Goal: Task Accomplishment & Management: Use online tool/utility

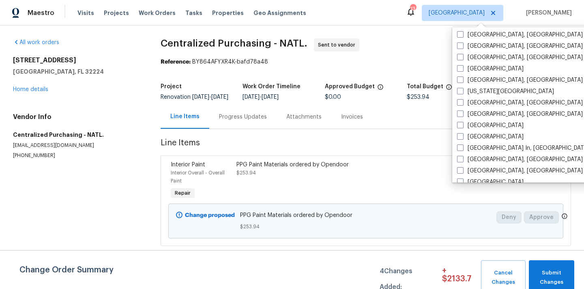
scroll to position [252, 0]
click at [466, 68] on label "[GEOGRAPHIC_DATA]" at bounding box center [490, 68] width 66 height 8
click at [462, 68] on input "[GEOGRAPHIC_DATA]" at bounding box center [459, 66] width 5 height 5
checkbox input "true"
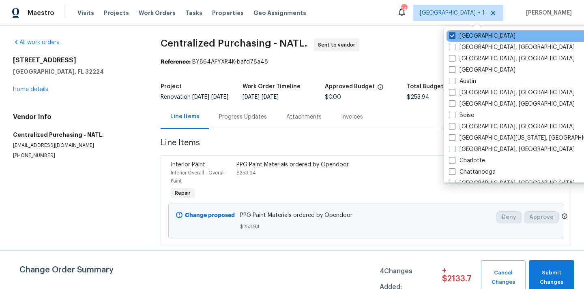
click at [463, 37] on label "[GEOGRAPHIC_DATA]" at bounding box center [482, 36] width 66 height 8
click at [454, 37] on input "[GEOGRAPHIC_DATA]" at bounding box center [451, 34] width 5 height 5
checkbox input "false"
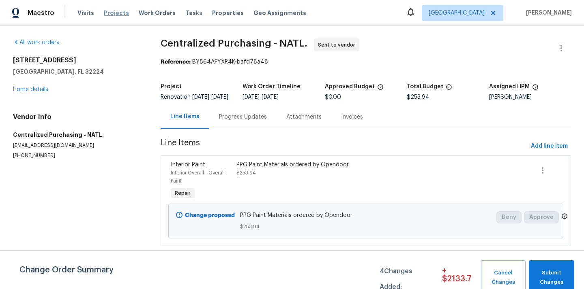
click at [109, 15] on span "Projects" at bounding box center [116, 13] width 25 height 8
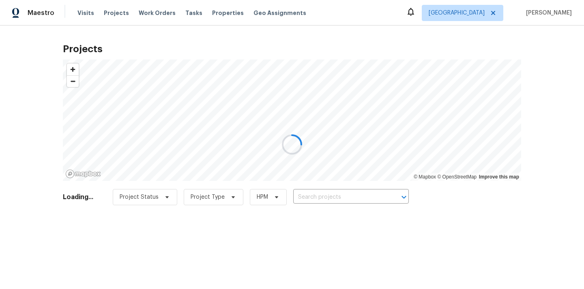
click at [339, 195] on div at bounding box center [292, 144] width 584 height 289
click at [341, 194] on div at bounding box center [292, 144] width 584 height 289
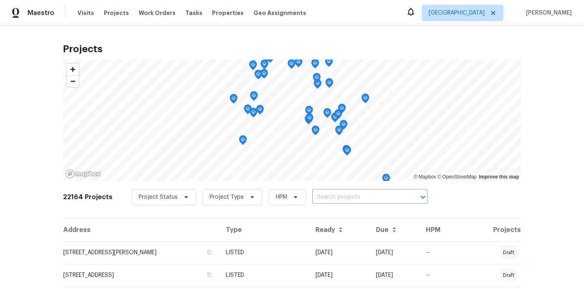
click at [341, 194] on input "text" at bounding box center [358, 197] width 93 height 13
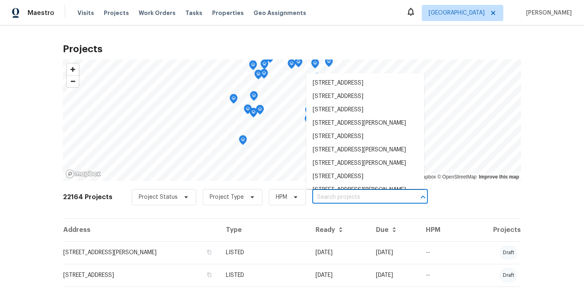
paste input "3627 Bartlett Way Dr, Pearland, TX 77581"
type input "3627 Bartlett Way Dr, Pearland, TX 77581"
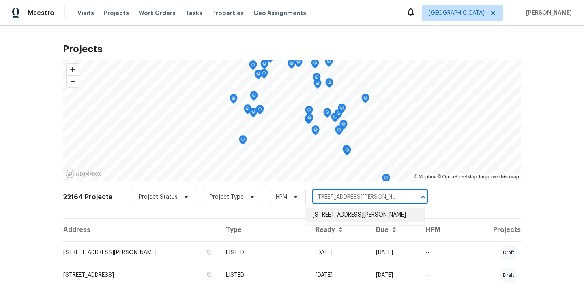
click at [341, 212] on li "3627 Bartlett Way Dr, Pearland, TX 77581" at bounding box center [365, 215] width 118 height 13
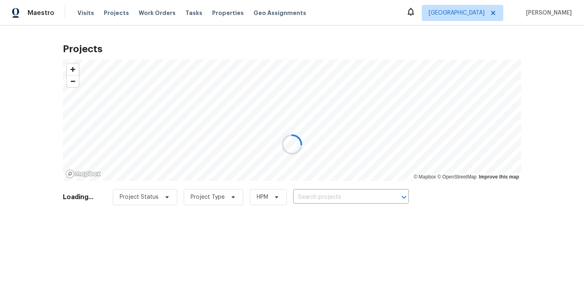
type input "3627 Bartlett Way Dr, Pearland, TX 77581"
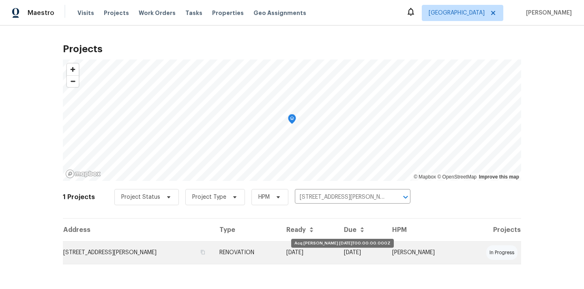
click at [306, 262] on td "[DATE]" at bounding box center [309, 253] width 58 height 23
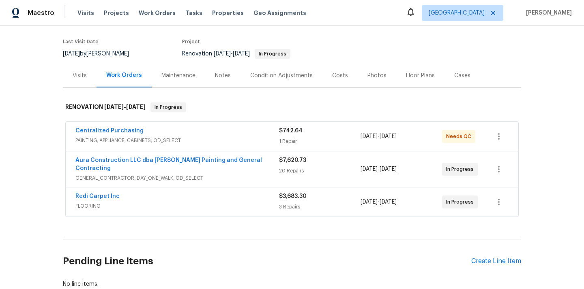
scroll to position [69, 0]
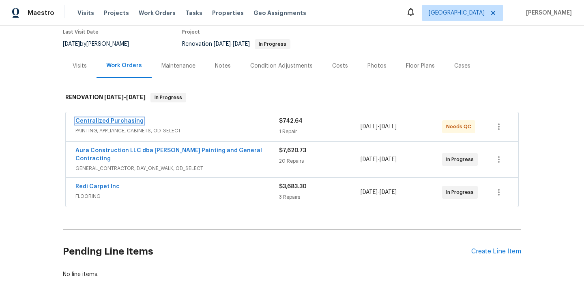
click at [125, 122] on link "Centralized Purchasing" at bounding box center [109, 121] width 68 height 6
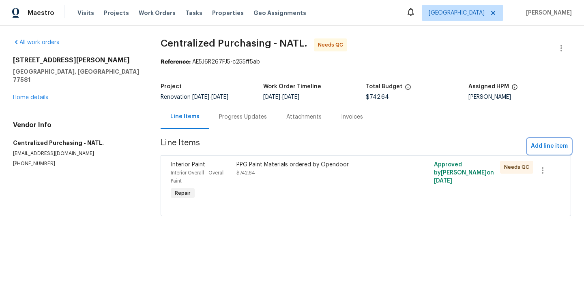
click at [548, 147] on span "Add line item" at bounding box center [549, 146] width 37 height 10
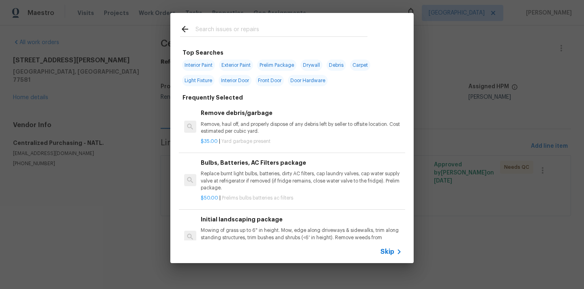
click at [311, 29] on input "text" at bounding box center [281, 30] width 172 height 12
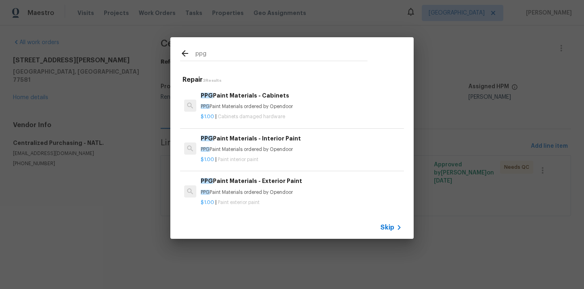
type input "ppg"
click at [270, 152] on p "PPG Paint Materials ordered by Opendoor" at bounding box center [301, 149] width 201 height 7
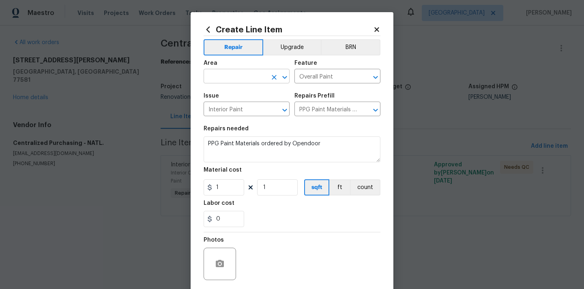
click at [240, 82] on input "text" at bounding box center [234, 77] width 63 height 13
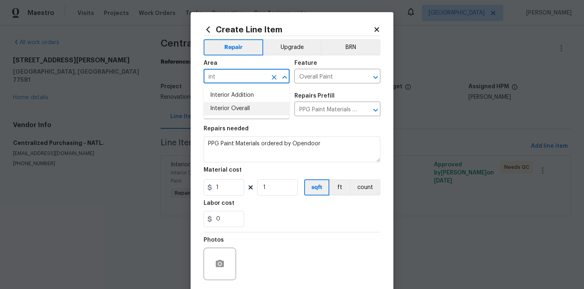
click at [231, 108] on li "Interior Overall" at bounding box center [246, 108] width 86 height 13
type input "Interior Overall"
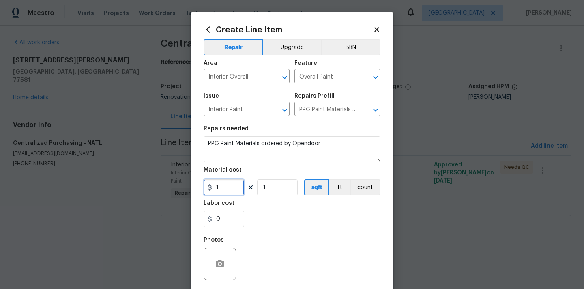
drag, startPoint x: 221, startPoint y: 184, endPoint x: 191, endPoint y: 184, distance: 30.0
click at [192, 184] on div "Create Line Item Repair Upgrade BRN Area Interior Overall ​ Feature Overall Pai…" at bounding box center [291, 174] width 203 height 325
paste input "62.63"
type input "62.63"
click at [269, 212] on div "0" at bounding box center [291, 219] width 177 height 16
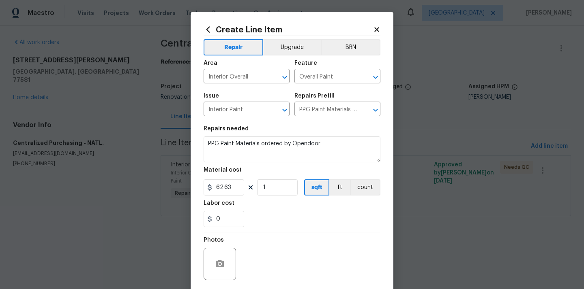
scroll to position [60, 0]
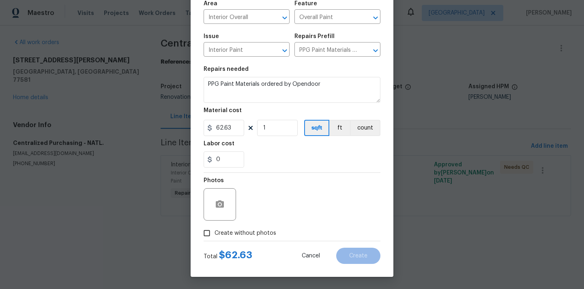
click at [261, 226] on label "Create without photos" at bounding box center [237, 233] width 77 height 15
click at [214, 226] on input "Create without photos" at bounding box center [206, 233] width 15 height 15
checkbox input "true"
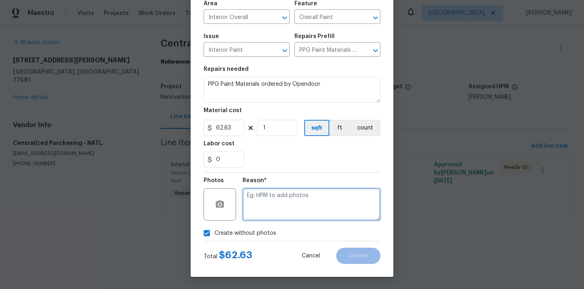
click at [270, 205] on textarea at bounding box center [311, 204] width 138 height 32
type textarea "N/A"
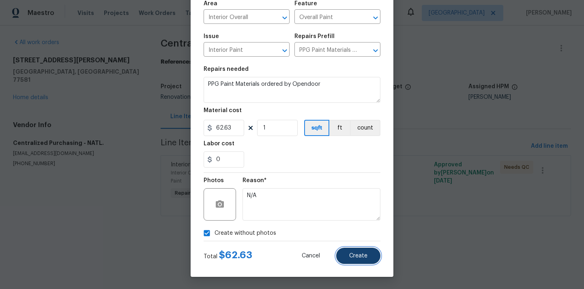
click at [360, 251] on button "Create" at bounding box center [358, 256] width 44 height 16
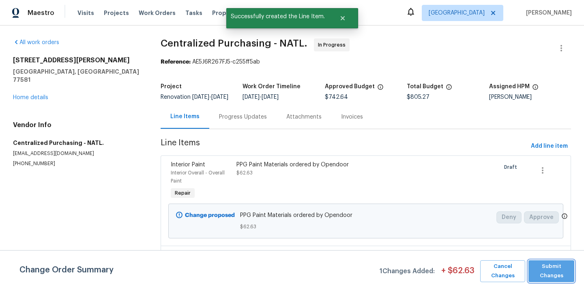
click at [558, 265] on span "Submit Changes" at bounding box center [551, 271] width 38 height 19
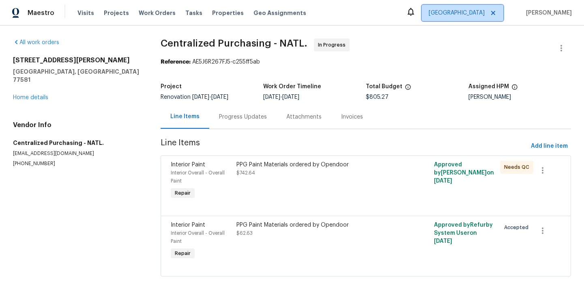
click at [465, 19] on span "[GEOGRAPHIC_DATA]" at bounding box center [462, 13] width 81 height 16
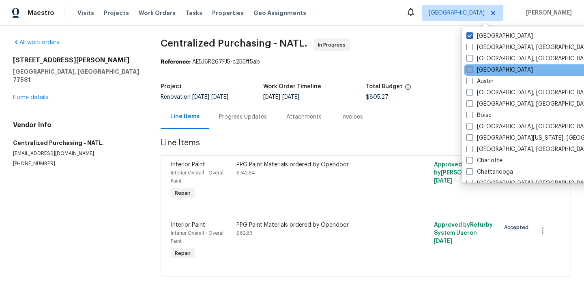
click at [477, 70] on label "[GEOGRAPHIC_DATA]" at bounding box center [499, 70] width 66 height 8
click at [471, 70] on input "[GEOGRAPHIC_DATA]" at bounding box center [468, 68] width 5 height 5
checkbox input "true"
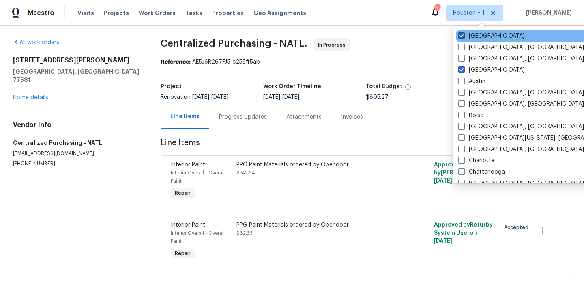
click at [475, 38] on label "[GEOGRAPHIC_DATA]" at bounding box center [491, 36] width 66 height 8
click at [463, 37] on input "[GEOGRAPHIC_DATA]" at bounding box center [460, 34] width 5 height 5
checkbox input "false"
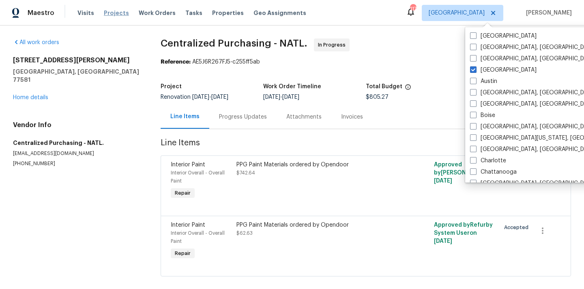
click at [111, 11] on span "Projects" at bounding box center [116, 13] width 25 height 8
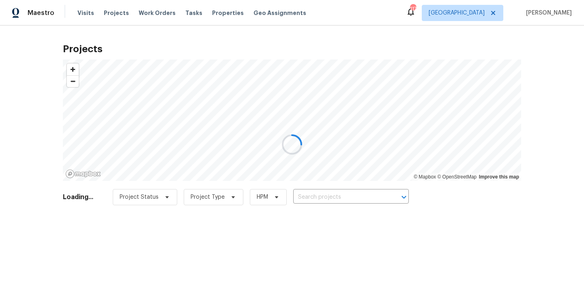
click at [370, 207] on div at bounding box center [292, 144] width 584 height 289
click at [368, 195] on div at bounding box center [292, 144] width 584 height 289
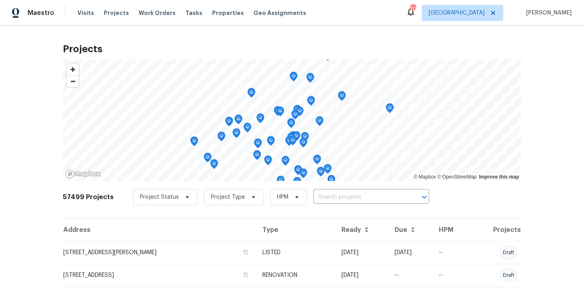
click at [368, 195] on input "text" at bounding box center [359, 197] width 93 height 13
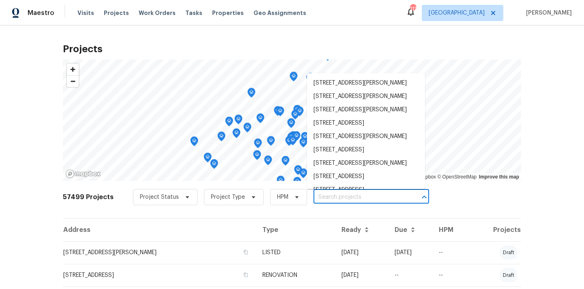
paste input "1037 Yorkshire Dr, Griffin, GA 30223"
type input "1037 Yorkshire Dr, Griffin, GA 30223"
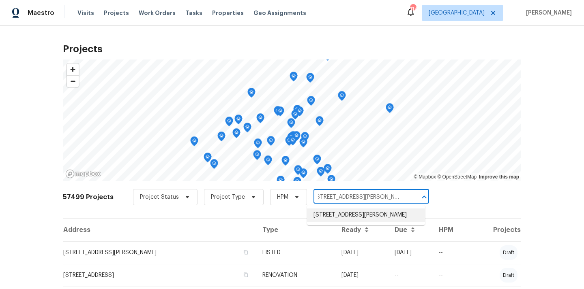
click at [337, 216] on li "1037 Yorkshire Dr, Griffin, GA 30223" at bounding box center [366, 215] width 118 height 13
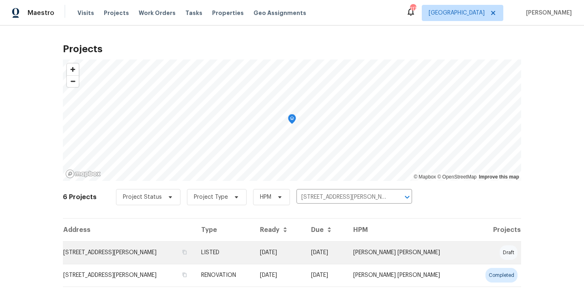
click at [162, 259] on td "1037 Yorkshire Dr, Griffin, GA 30223" at bounding box center [129, 253] width 132 height 23
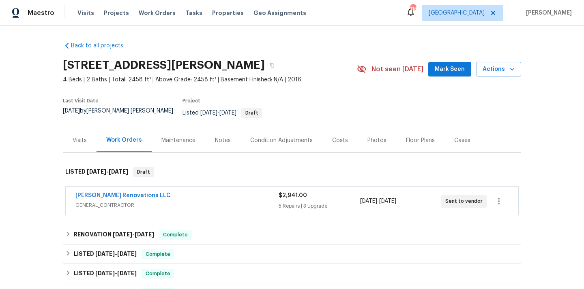
scroll to position [171, 0]
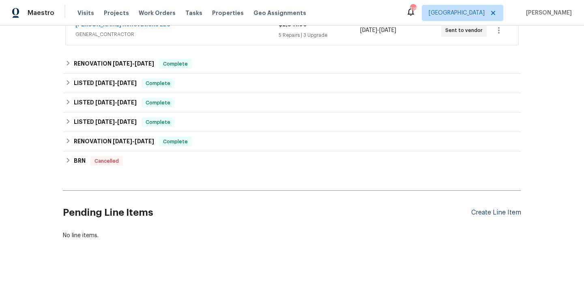
click at [488, 210] on div "Create Line Item" at bounding box center [496, 213] width 50 height 8
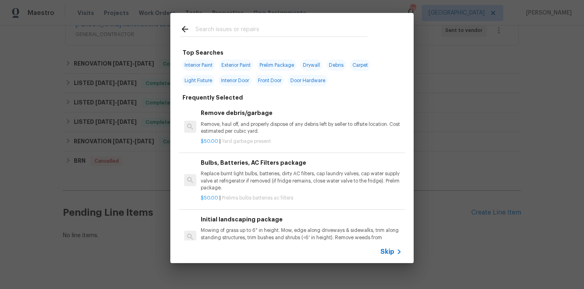
click at [286, 34] on input "text" at bounding box center [281, 30] width 172 height 12
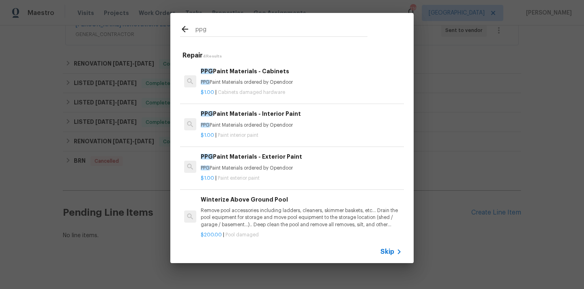
type input "ppg"
click at [256, 78] on div "PPG Paint Materials - Cabinets PPG Paint Materials ordered by Opendoor" at bounding box center [301, 76] width 201 height 19
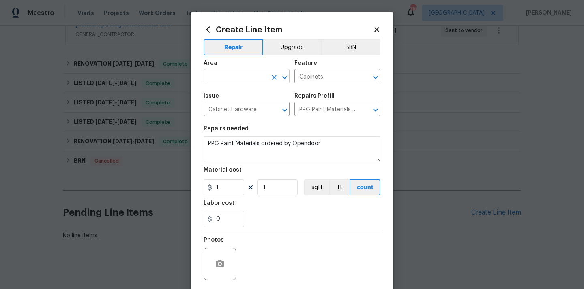
click at [235, 81] on input "text" at bounding box center [234, 77] width 63 height 13
click at [227, 94] on li "Kitchen" at bounding box center [246, 95] width 86 height 13
type input "Kitchen"
drag, startPoint x: 225, startPoint y: 190, endPoint x: 205, endPoint y: 191, distance: 20.7
click at [207, 191] on div "1" at bounding box center [223, 188] width 41 height 16
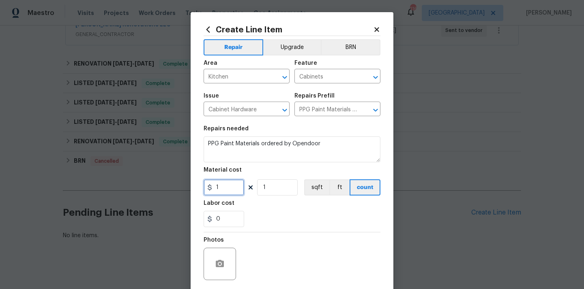
paste input "820.2"
type input "820.2"
click at [286, 213] on div "0" at bounding box center [291, 219] width 177 height 16
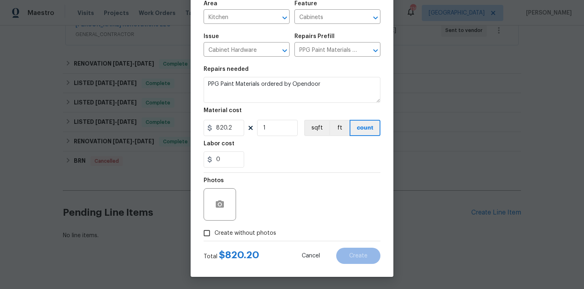
click at [255, 235] on span "Create without photos" at bounding box center [245, 233] width 62 height 9
click at [214, 235] on input "Create without photos" at bounding box center [206, 233] width 15 height 15
checkbox input "true"
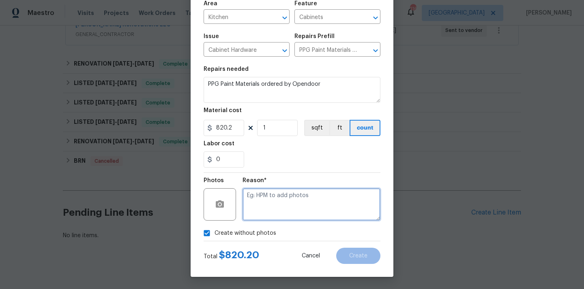
click at [270, 204] on textarea at bounding box center [311, 204] width 138 height 32
type textarea "N/A"
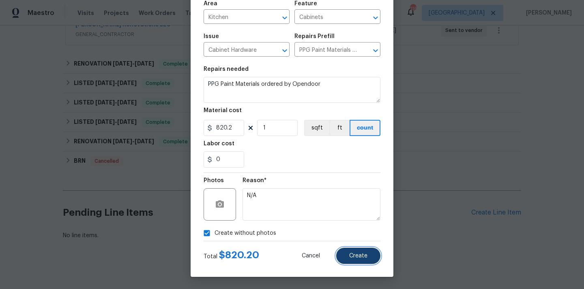
click at [354, 254] on span "Create" at bounding box center [358, 256] width 18 height 6
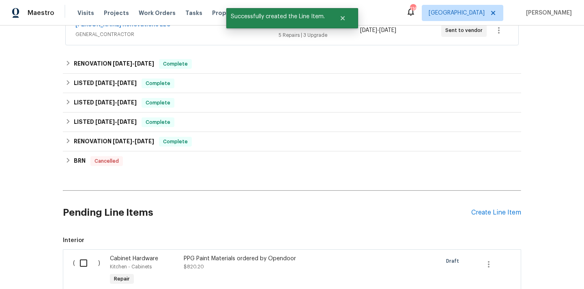
click at [88, 256] on input "checkbox" at bounding box center [86, 263] width 23 height 17
checkbox input "true"
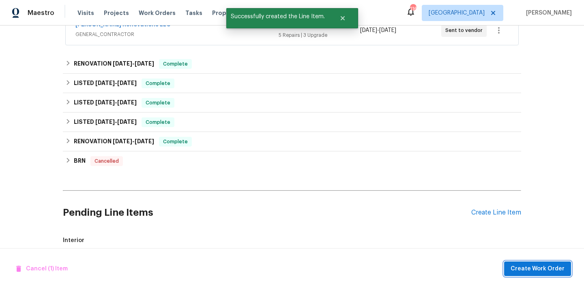
click at [519, 267] on span "Create Work Order" at bounding box center [537, 269] width 54 height 10
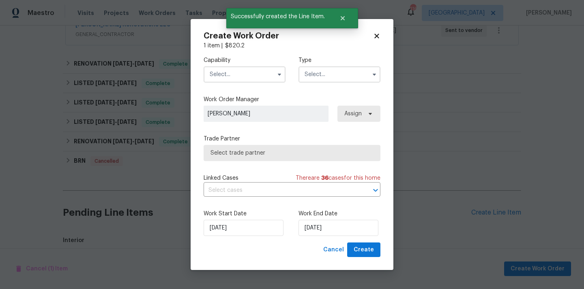
click at [235, 82] on input "text" at bounding box center [244, 74] width 82 height 16
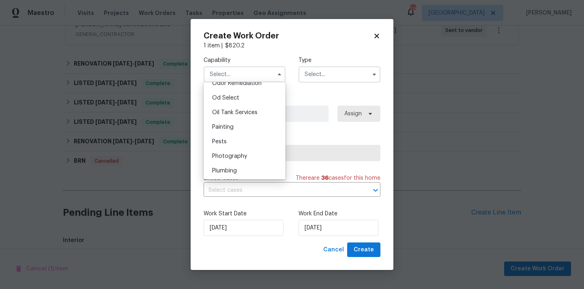
scroll to position [629, 0]
click at [246, 144] on div "Painting" at bounding box center [244, 143] width 78 height 15
type input "Painting"
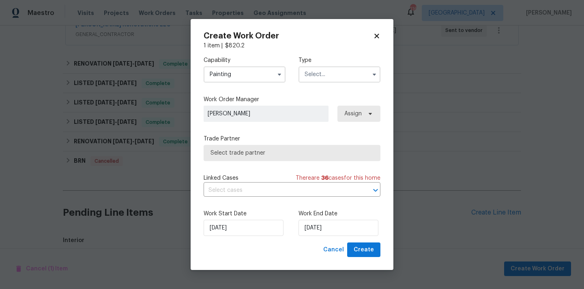
click at [341, 70] on input "text" at bounding box center [339, 74] width 82 height 16
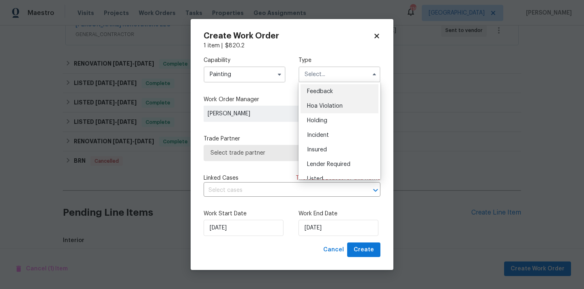
scroll to position [184, 0]
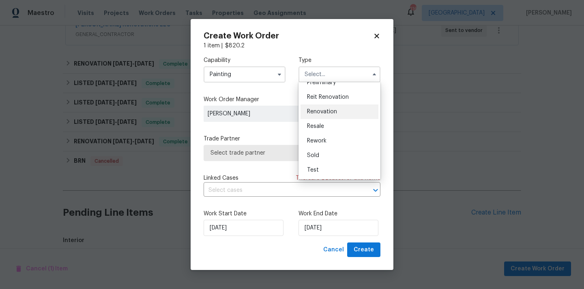
click at [338, 108] on div "Renovation" at bounding box center [339, 112] width 78 height 15
type input "Renovation"
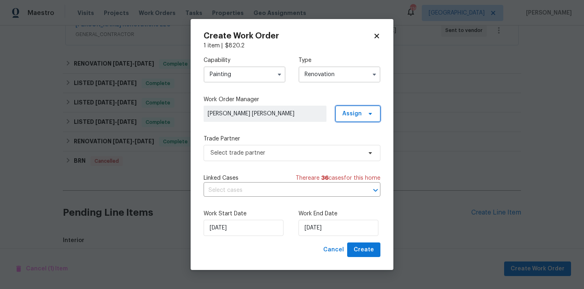
click at [355, 113] on span "Assign" at bounding box center [351, 114] width 19 height 8
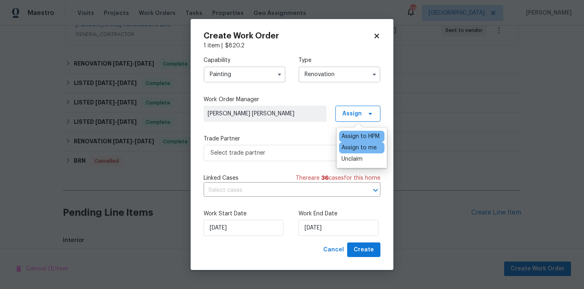
click at [354, 147] on div "Assign to me" at bounding box center [358, 148] width 35 height 8
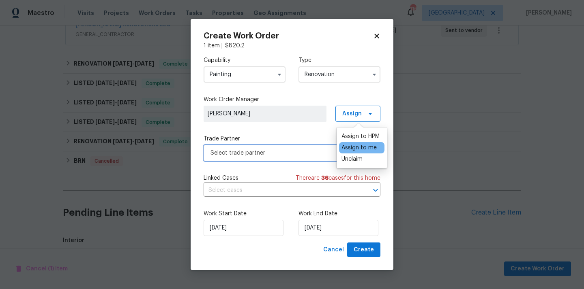
click at [283, 154] on span "Select trade partner" at bounding box center [285, 153] width 151 height 8
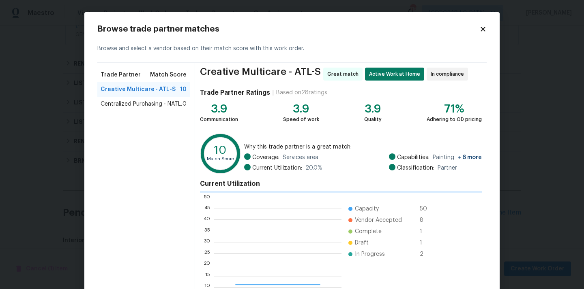
scroll to position [113, 127]
click at [176, 103] on span "Centralized Purchasing - NATL." at bounding box center [141, 104] width 81 height 8
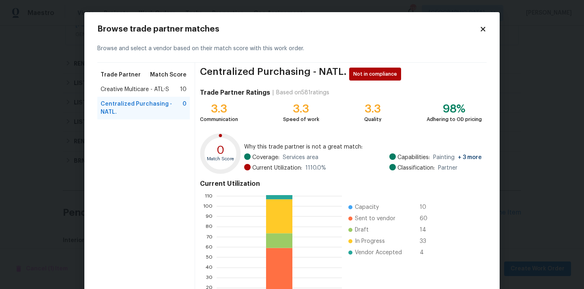
scroll to position [68, 0]
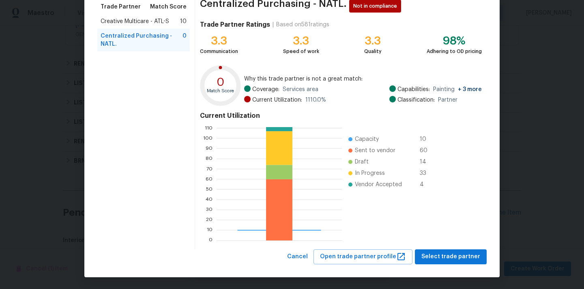
click at [460, 248] on div "Centralized Purchasing - NATL. Not in compliance Trade Partner Ratings | Based …" at bounding box center [340, 122] width 291 height 255
click at [460, 249] on div "Centralized Purchasing - NATL. Not in compliance Trade Partner Ratings | Based …" at bounding box center [340, 122] width 291 height 255
click at [457, 251] on button "Select trade partner" at bounding box center [451, 257] width 72 height 15
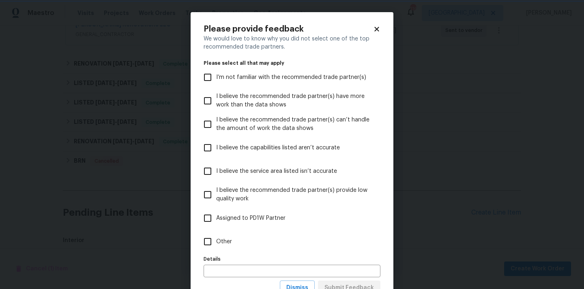
scroll to position [0, 0]
click at [331, 229] on label "Assigned to PD1W Partner" at bounding box center [286, 219] width 175 height 24
click at [216, 227] on input "Assigned to PD1W Partner" at bounding box center [207, 218] width 17 height 17
checkbox input "true"
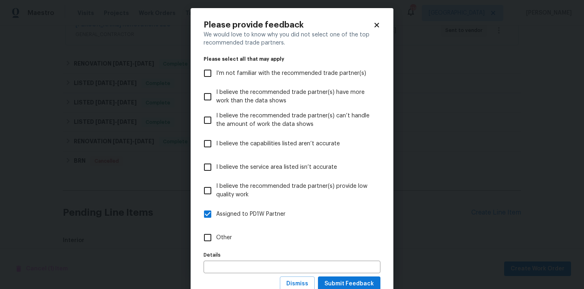
click at [326, 235] on label "Other" at bounding box center [286, 238] width 175 height 24
click at [216, 235] on input "Other" at bounding box center [207, 237] width 17 height 17
checkbox input "true"
click at [315, 211] on label "Assigned to PD1W Partner" at bounding box center [286, 215] width 175 height 24
click at [216, 211] on input "Assigned to PD1W Partner" at bounding box center [207, 214] width 17 height 17
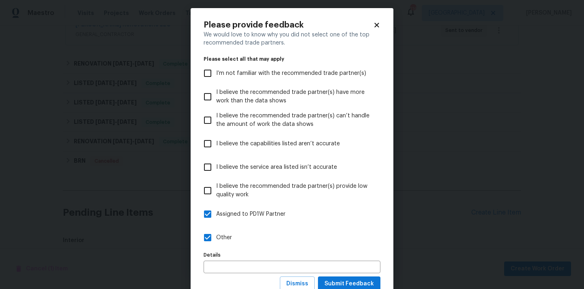
checkbox input "false"
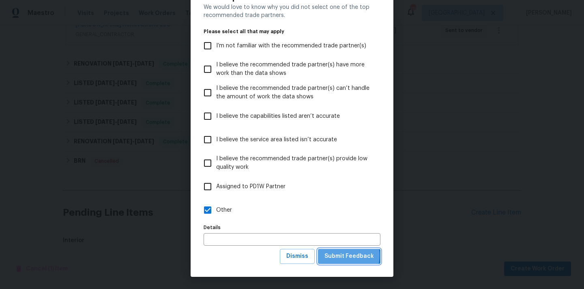
click at [343, 256] on span "Submit Feedback" at bounding box center [348, 257] width 49 height 10
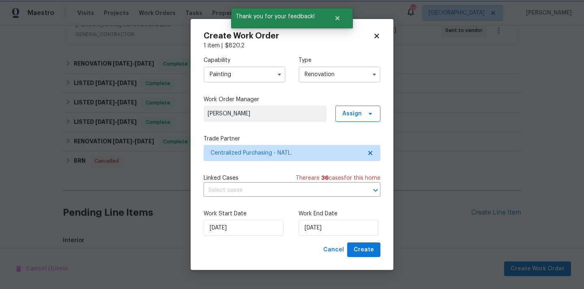
scroll to position [0, 0]
click at [370, 250] on span "Create" at bounding box center [363, 250] width 20 height 10
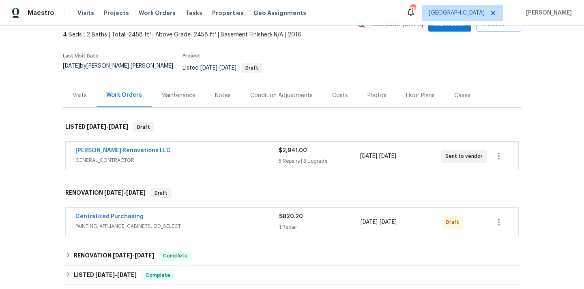
scroll to position [50, 0]
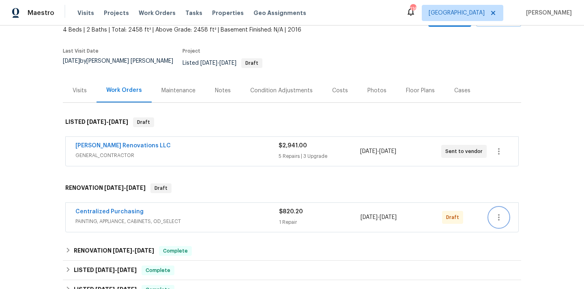
click at [502, 213] on icon "button" at bounding box center [499, 218] width 10 height 10
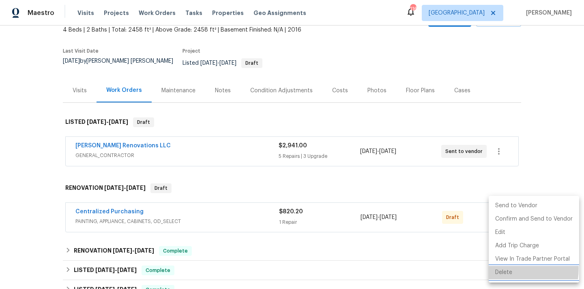
click at [507, 269] on li "Delete" at bounding box center [533, 272] width 90 height 13
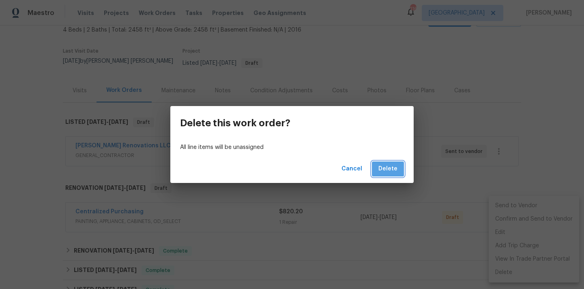
click at [385, 167] on span "Delete" at bounding box center [387, 169] width 19 height 10
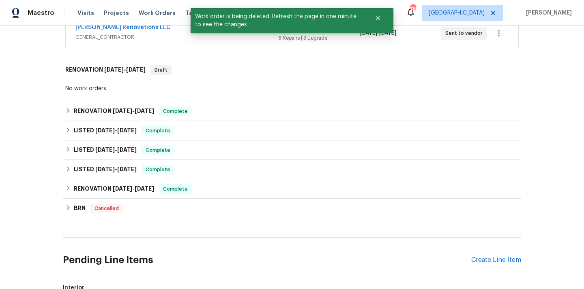
scroll to position [278, 0]
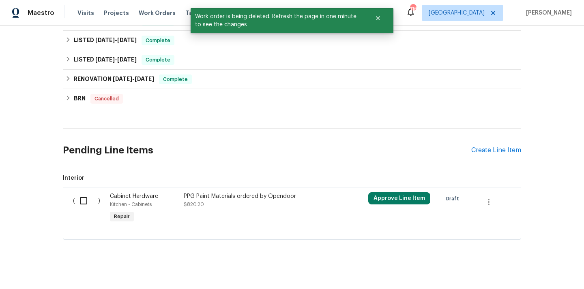
click at [83, 193] on input "checkbox" at bounding box center [86, 201] width 23 height 17
checkbox input "true"
click at [547, 266] on span "Create Work Order" at bounding box center [537, 269] width 54 height 10
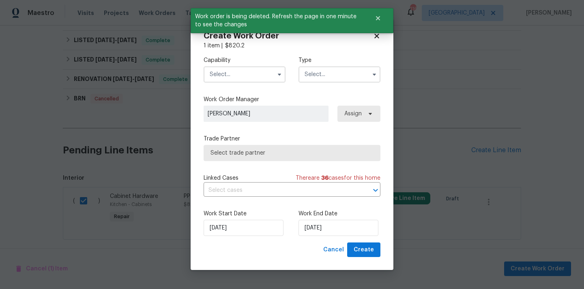
click at [248, 75] on input "text" at bounding box center [244, 74] width 82 height 16
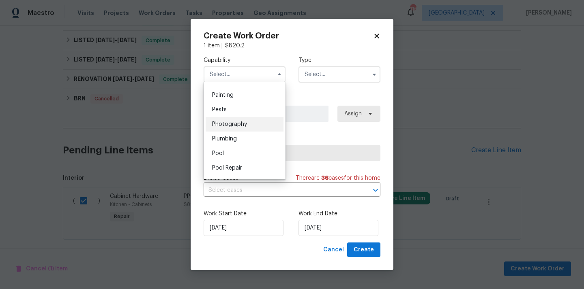
scroll to position [676, 0]
click at [249, 92] on div "Painting" at bounding box center [244, 96] width 78 height 15
type input "Painting"
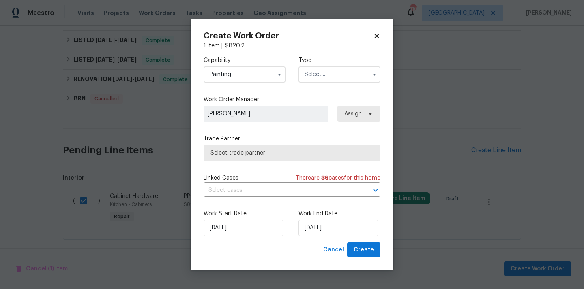
click at [317, 69] on input "text" at bounding box center [339, 74] width 82 height 16
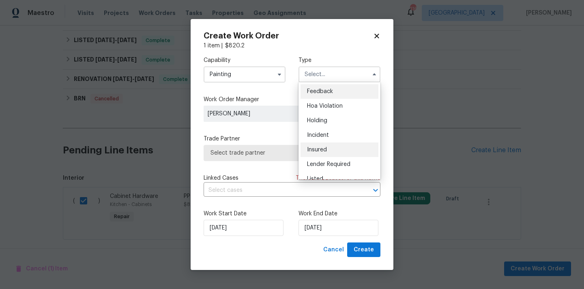
scroll to position [9, 0]
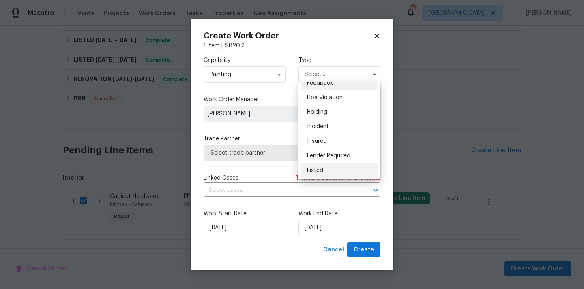
click at [323, 165] on div "Listed" at bounding box center [339, 170] width 78 height 15
type input "Listed"
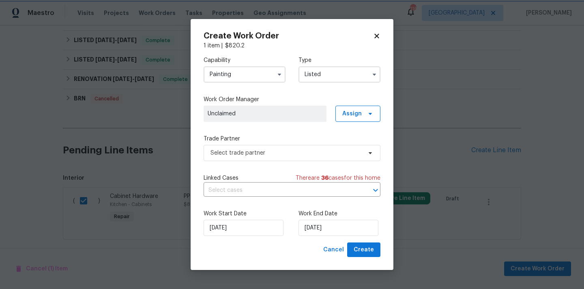
scroll to position [0, 0]
click at [355, 145] on span "Select trade partner" at bounding box center [291, 153] width 177 height 16
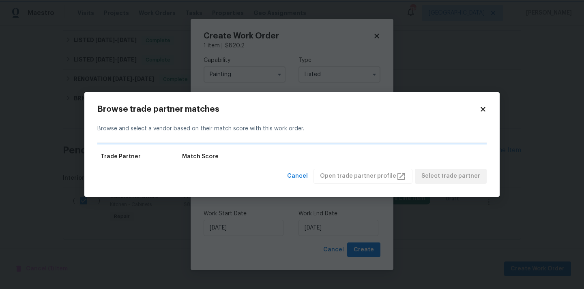
click at [347, 86] on body "Maestro Visits Projects Work Orders Tasks Properties Geo Assignments 116 Atlant…" at bounding box center [292, 144] width 584 height 289
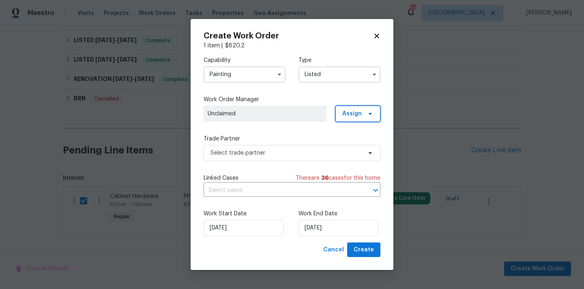
click at [359, 113] on span "Assign" at bounding box center [351, 114] width 19 height 8
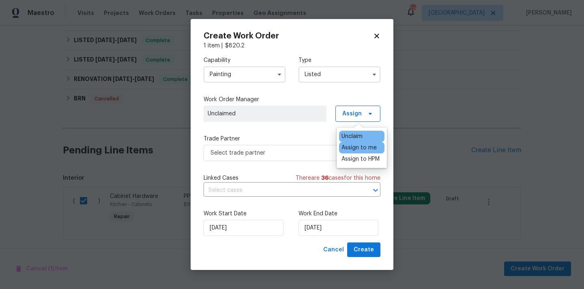
click at [349, 149] on div "Assign to me" at bounding box center [358, 148] width 35 height 8
click at [278, 154] on span "Select trade partner" at bounding box center [285, 153] width 151 height 8
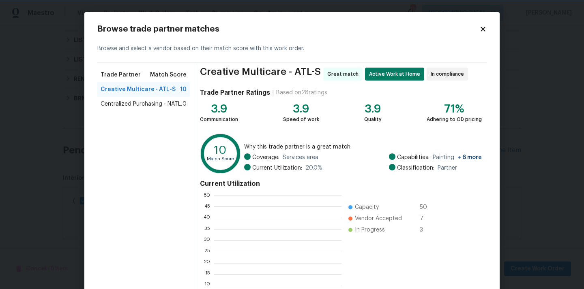
scroll to position [1, 0]
click at [154, 105] on span "Centralized Purchasing - NATL." at bounding box center [141, 104] width 81 height 8
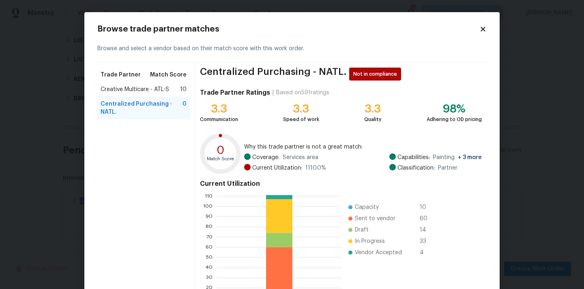
scroll to position [68, 0]
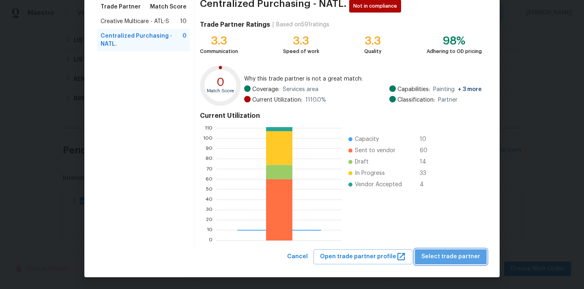
click at [455, 261] on span "Select trade partner" at bounding box center [450, 257] width 59 height 10
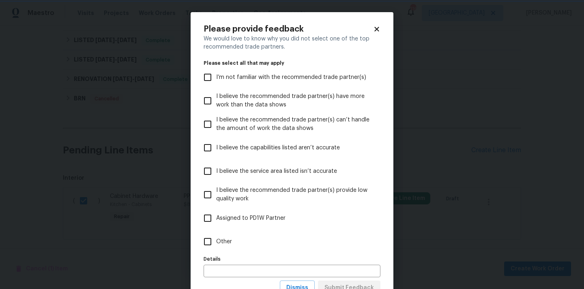
scroll to position [0, 0]
click at [278, 246] on label "Other" at bounding box center [286, 242] width 175 height 24
click at [216, 246] on input "Other" at bounding box center [207, 241] width 17 height 17
checkbox input "true"
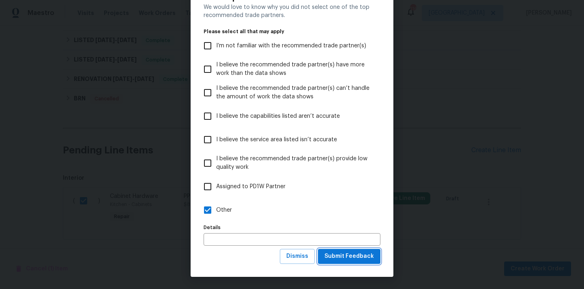
click at [344, 255] on span "Submit Feedback" at bounding box center [348, 257] width 49 height 10
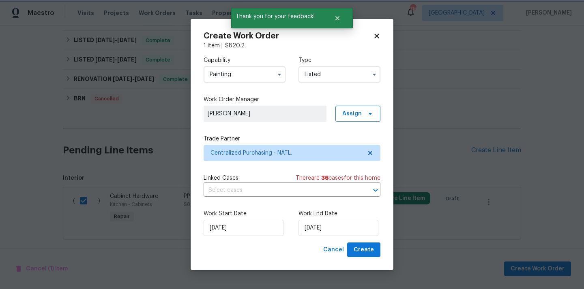
scroll to position [0, 0]
click at [357, 251] on span "Create" at bounding box center [363, 250] width 20 height 10
checkbox input "false"
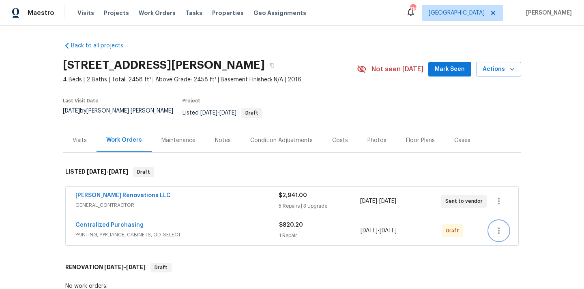
click at [494, 227] on icon "button" at bounding box center [499, 231] width 10 height 10
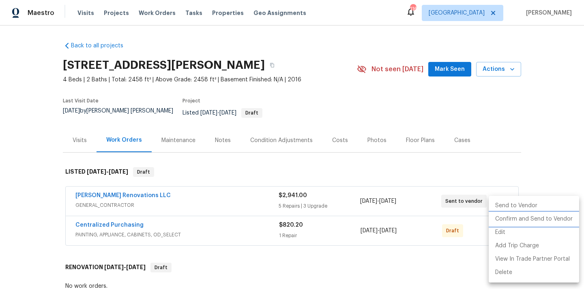
click at [514, 220] on li "Confirm and Send to Vendor" at bounding box center [533, 219] width 90 height 13
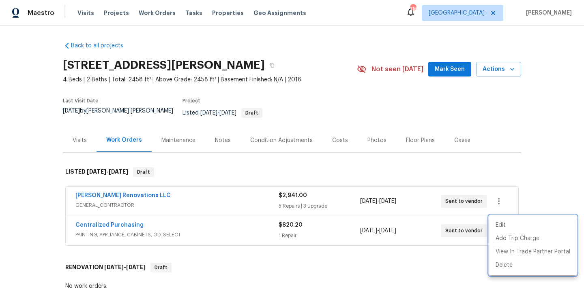
click at [110, 218] on div at bounding box center [292, 144] width 584 height 289
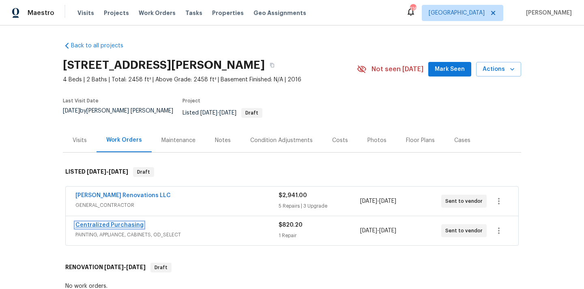
click at [107, 223] on link "Centralized Purchasing" at bounding box center [109, 226] width 68 height 6
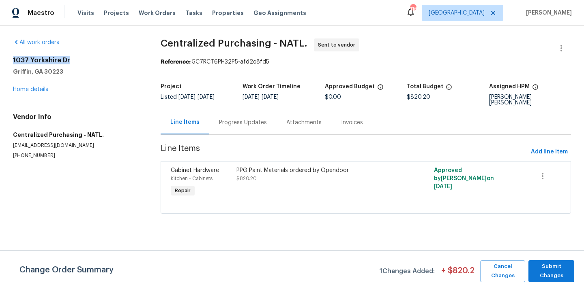
drag, startPoint x: 71, startPoint y: 58, endPoint x: 8, endPoint y: 60, distance: 63.7
click at [7, 60] on div "All work orders 1037 Yorkshire Dr Griffin, GA 30223 Home details Vendor Info Ce…" at bounding box center [292, 131] width 584 height 211
copy h2 "1037 Yorkshire Dr"
click at [88, 6] on div "Visits Projects Work Orders Tasks Properties Geo Assignments" at bounding box center [196, 13] width 238 height 16
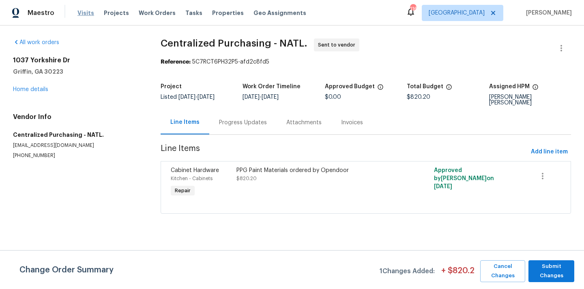
click at [81, 16] on span "Visits" at bounding box center [85, 13] width 17 height 8
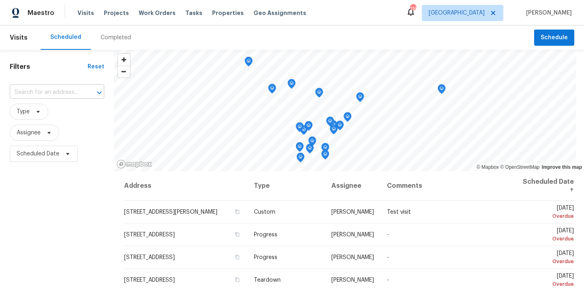
click at [70, 89] on input "text" at bounding box center [46, 92] width 72 height 13
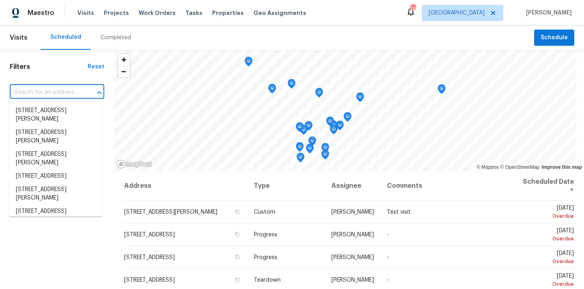
click at [70, 89] on input "text" at bounding box center [46, 92] width 72 height 13
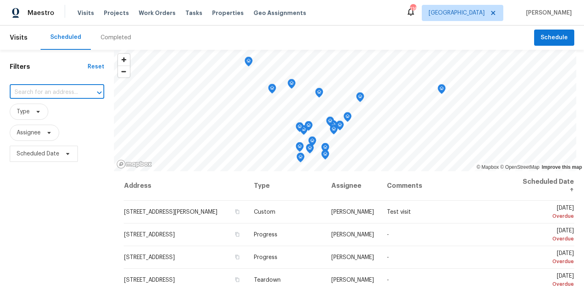
paste input "1037 Yorkshire Dr"
type input "1037 Yorkshire Dr"
click at [60, 110] on li "1037 Yorkshire Dr, Griffin, GA 30223" at bounding box center [55, 115] width 93 height 22
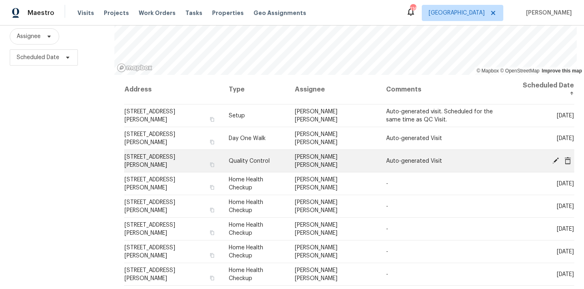
scroll to position [113, 0]
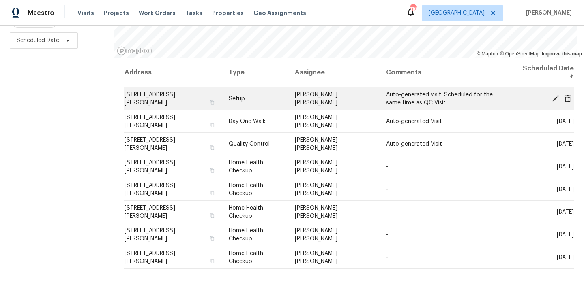
click at [569, 97] on icon at bounding box center [567, 97] width 6 height 7
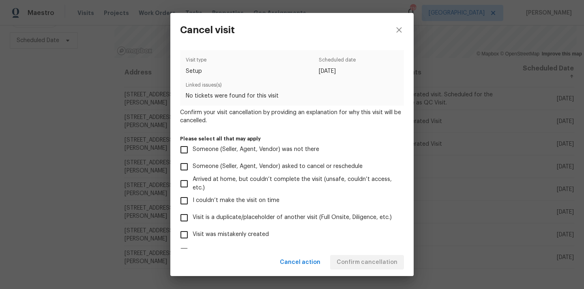
click at [301, 184] on span "Arrived at home, but couldn’t complete the visit (unsafe, couldn’t access, etc.)" at bounding box center [295, 183] width 205 height 17
click at [193, 184] on input "Arrived at home, but couldn’t complete the visit (unsafe, couldn’t access, etc.)" at bounding box center [183, 183] width 17 height 17
click at [297, 186] on span "Arrived at home, but couldn’t complete the visit (unsafe, couldn’t access, etc.)" at bounding box center [295, 183] width 205 height 17
click at [193, 186] on input "Arrived at home, but couldn’t complete the visit (unsafe, couldn’t access, etc.)" at bounding box center [183, 183] width 17 height 17
checkbox input "false"
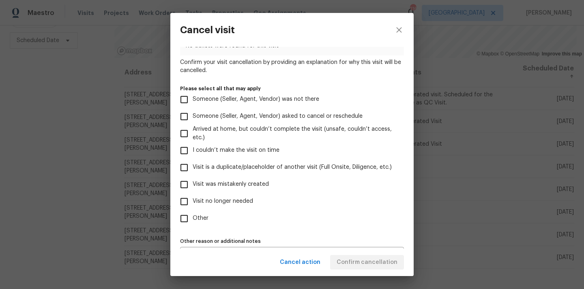
scroll to position [54, 0]
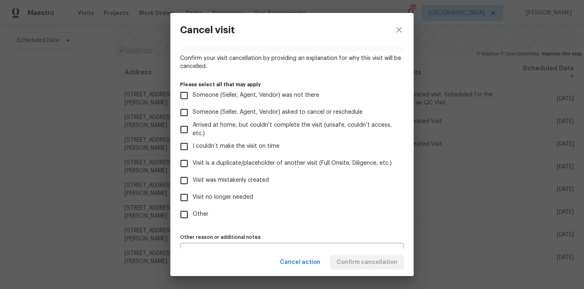
click at [282, 183] on label "Visit was mistakenly created" at bounding box center [286, 180] width 222 height 17
click at [193, 183] on input "Visit was mistakenly created" at bounding box center [183, 180] width 17 height 17
checkbox input "true"
click at [368, 258] on span "Confirm cancellation" at bounding box center [366, 263] width 61 height 10
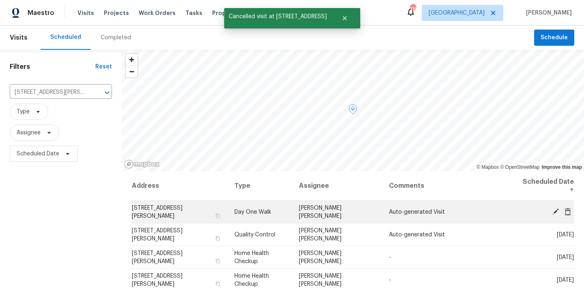
click at [571, 214] on span at bounding box center [567, 211] width 12 height 7
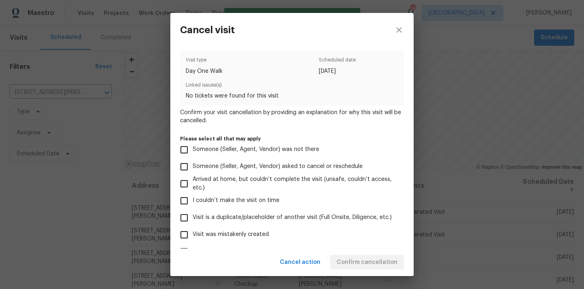
click at [275, 236] on label "Visit was mistakenly created" at bounding box center [286, 235] width 222 height 17
click at [193, 236] on input "Visit was mistakenly created" at bounding box center [183, 235] width 17 height 17
checkbox input "true"
click at [363, 268] on button "Confirm cancellation" at bounding box center [367, 262] width 74 height 15
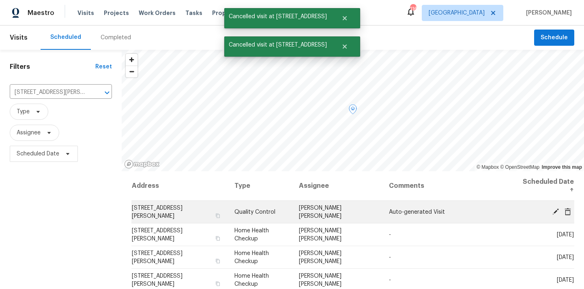
click at [568, 214] on icon at bounding box center [567, 211] width 6 height 7
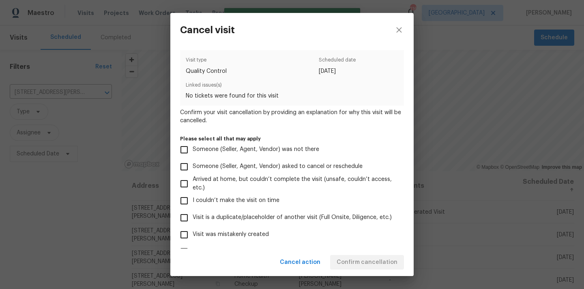
click at [323, 232] on label "Visit was mistakenly created" at bounding box center [286, 235] width 222 height 17
click at [193, 232] on input "Visit was mistakenly created" at bounding box center [183, 235] width 17 height 17
checkbox input "true"
click at [359, 256] on button "Confirm cancellation" at bounding box center [367, 262] width 74 height 15
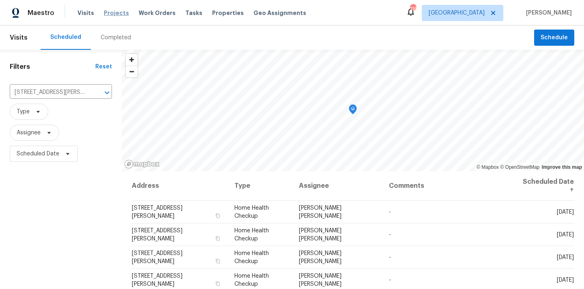
click at [116, 11] on span "Projects" at bounding box center [116, 13] width 25 height 8
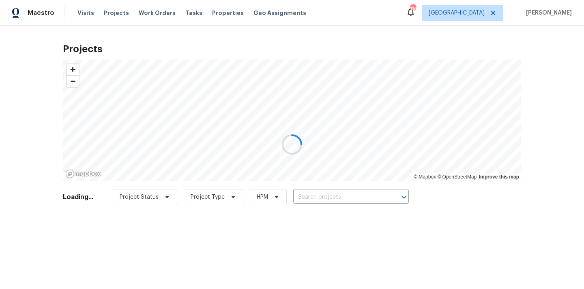
click at [345, 196] on div at bounding box center [292, 144] width 584 height 289
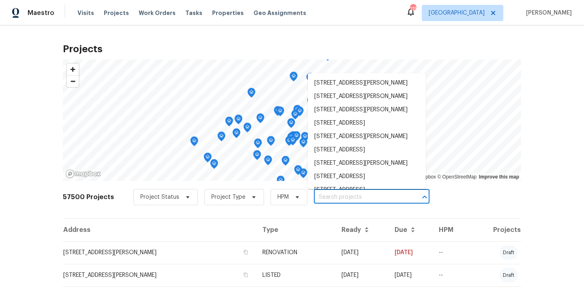
click at [331, 200] on input "text" at bounding box center [360, 197] width 93 height 13
paste input "3491 Saddle Creek Ln, Ellenwood, GA 30294"
type input "3491 Saddle Creek Ln, Ellenwood, GA 30294"
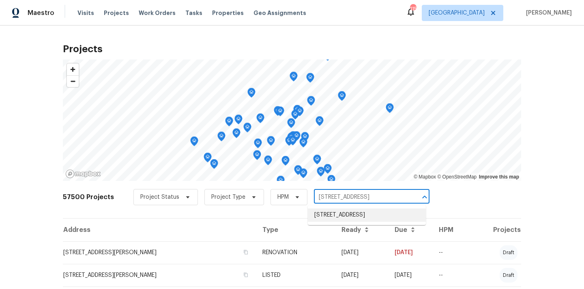
click at [351, 216] on li "3491 Saddle Creek Ln, Ellenwood, GA 30294" at bounding box center [367, 215] width 118 height 13
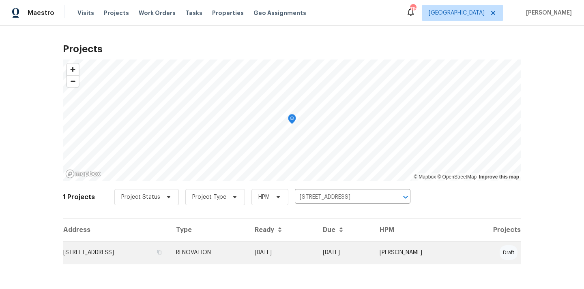
click at [169, 262] on td "3491 Saddle Creek Ln, Ellenwood, GA 30294" at bounding box center [116, 253] width 107 height 23
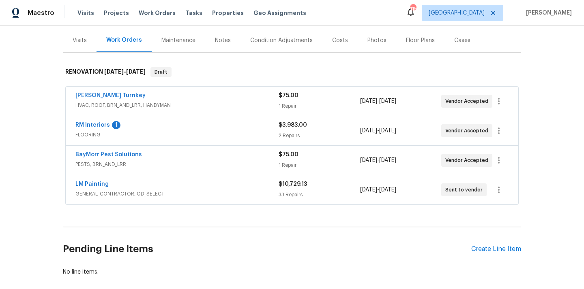
scroll to position [119, 0]
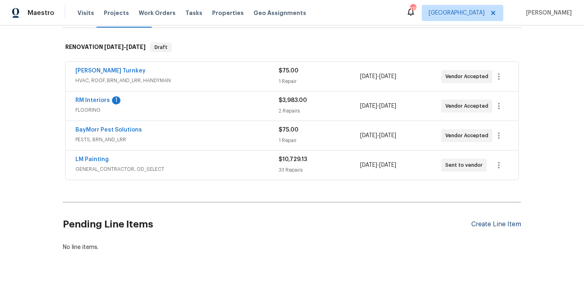
click at [485, 226] on div "Create Line Item" at bounding box center [496, 225] width 50 height 8
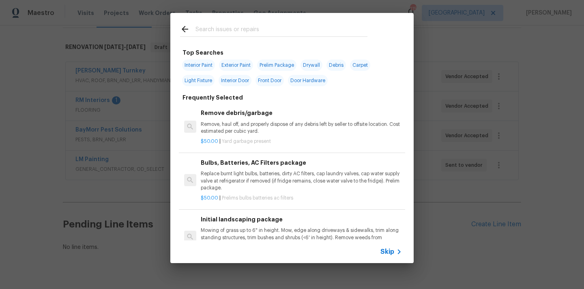
click at [208, 39] on div at bounding box center [273, 29] width 207 height 32
click at [209, 31] on input "text" at bounding box center [281, 30] width 172 height 12
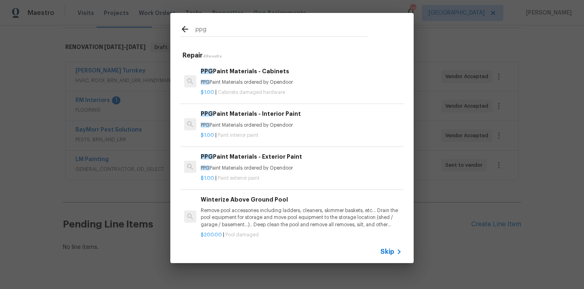
type input "ppg"
click at [257, 135] on span "Paint interior paint" at bounding box center [238, 135] width 41 height 5
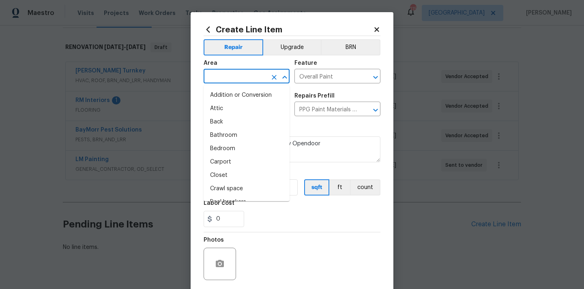
click at [242, 73] on input "text" at bounding box center [234, 77] width 63 height 13
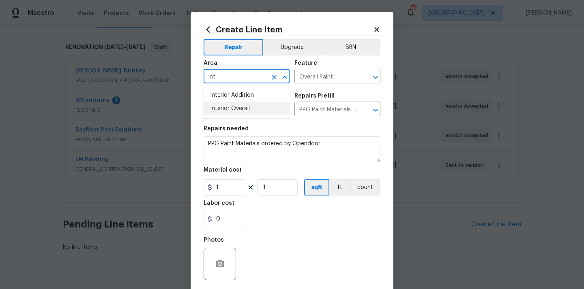
click at [229, 110] on li "Interior Overall" at bounding box center [246, 108] width 86 height 13
type input "Interior Overall"
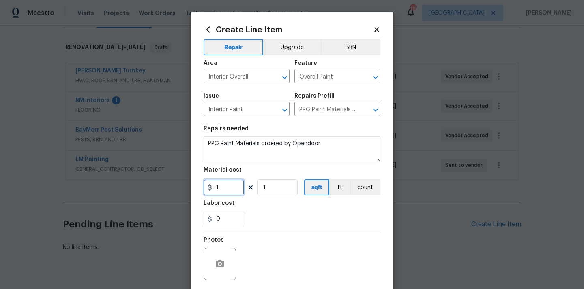
drag, startPoint x: 229, startPoint y: 188, endPoint x: 189, endPoint y: 188, distance: 39.7
click at [189, 188] on div "Create Line Item Repair Upgrade BRN Area Interior Overall ​ Feature Overall Pai…" at bounding box center [292, 144] width 584 height 289
paste input "602.26"
type input "602.26"
click at [253, 209] on div "Labor cost" at bounding box center [291, 206] width 177 height 11
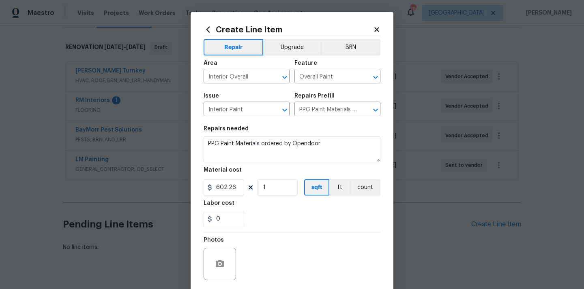
scroll to position [60, 0]
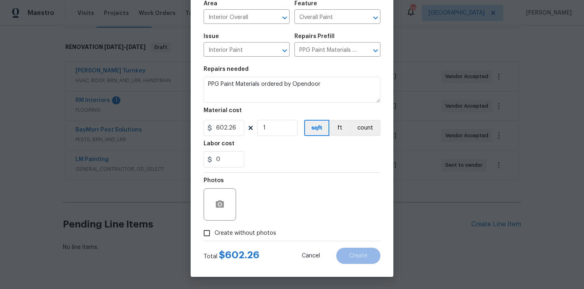
click at [253, 233] on span "Create without photos" at bounding box center [245, 233] width 62 height 9
click at [214, 233] on input "Create without photos" at bounding box center [206, 233] width 15 height 15
checkbox input "true"
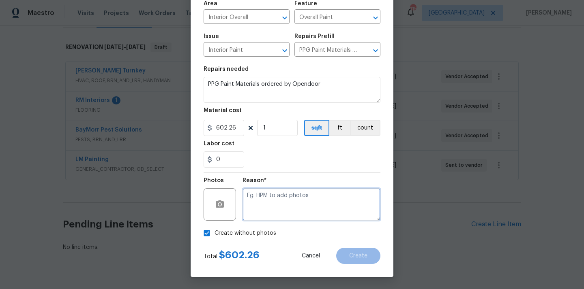
click at [270, 197] on textarea at bounding box center [311, 204] width 138 height 32
type textarea "N/A"
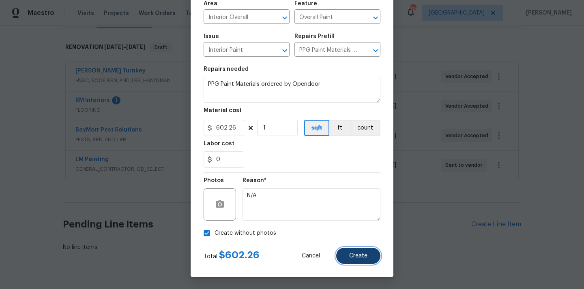
click at [353, 254] on span "Create" at bounding box center [358, 256] width 18 height 6
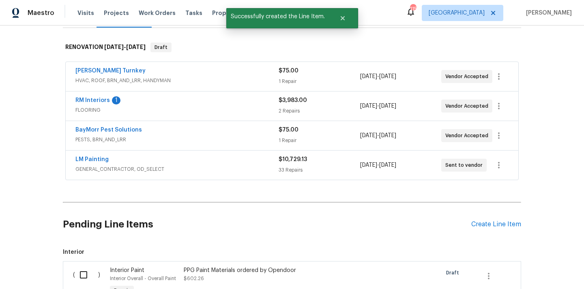
click at [471, 229] on div "Pending Line Items Create Line Item" at bounding box center [292, 225] width 458 height 38
click at [477, 225] on div "Create Line Item" at bounding box center [496, 225] width 50 height 8
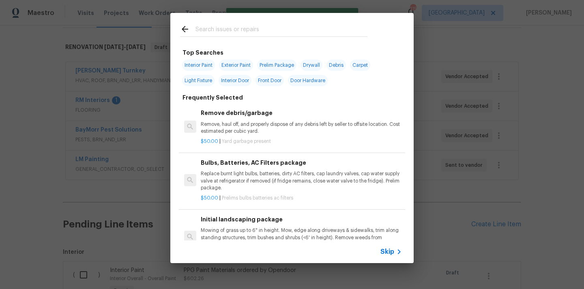
click at [295, 27] on input "text" at bounding box center [281, 30] width 172 height 12
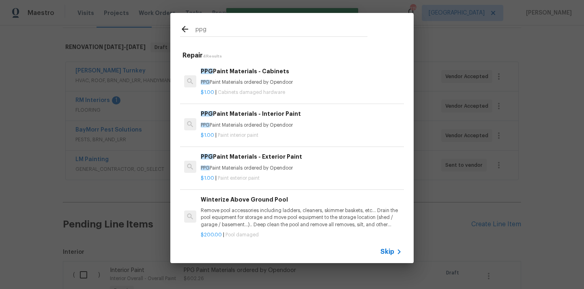
type input "ppg"
click at [253, 83] on p "PPG Paint Materials ordered by Opendoor" at bounding box center [301, 82] width 201 height 7
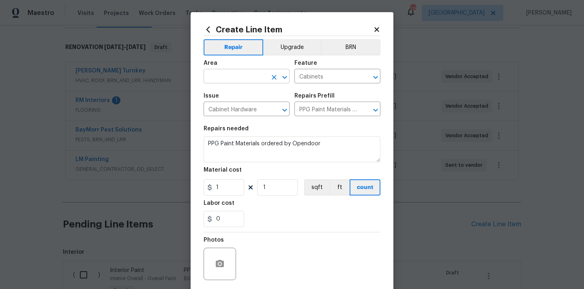
click at [238, 81] on input "text" at bounding box center [234, 77] width 63 height 13
click at [229, 92] on li "Kitchen" at bounding box center [246, 95] width 86 height 13
type input "Kitchen"
drag, startPoint x: 230, startPoint y: 188, endPoint x: 208, endPoint y: 188, distance: 21.9
click at [209, 188] on div "1" at bounding box center [223, 188] width 41 height 16
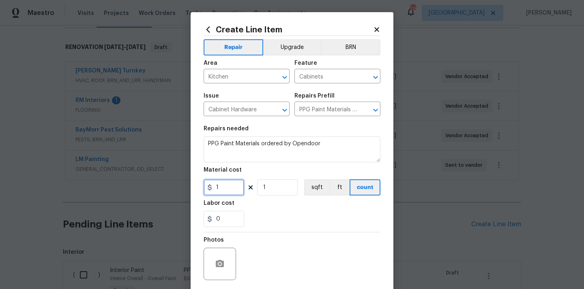
paste input "319.54"
type input "319.54"
click at [274, 214] on div "0" at bounding box center [291, 219] width 177 height 16
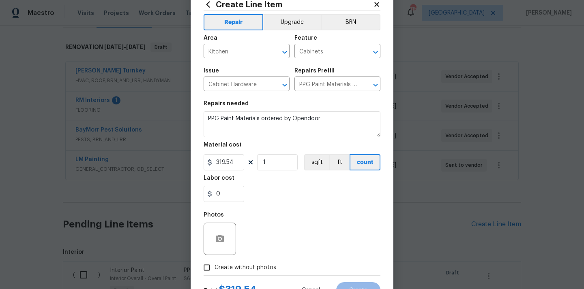
click at [251, 265] on span "Create without photos" at bounding box center [245, 268] width 62 height 9
click at [214, 265] on input "Create without photos" at bounding box center [206, 267] width 15 height 15
checkbox input "true"
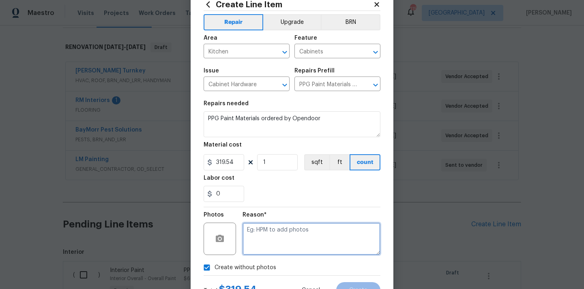
click at [259, 250] on textarea at bounding box center [311, 239] width 138 height 32
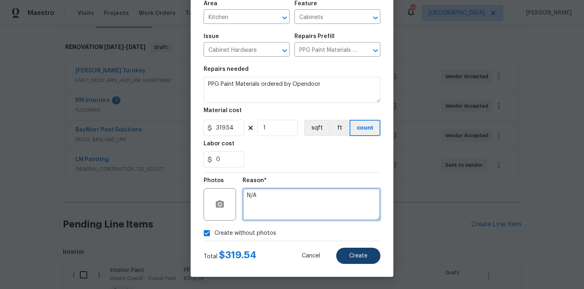
type textarea "N/A"
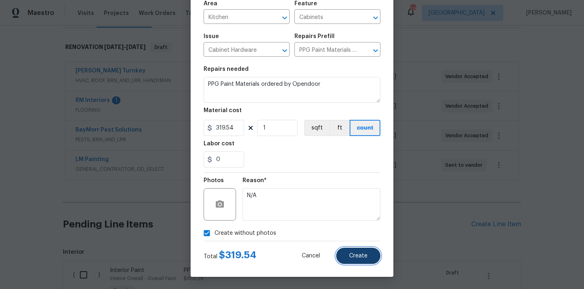
click at [348, 250] on button "Create" at bounding box center [358, 256] width 44 height 16
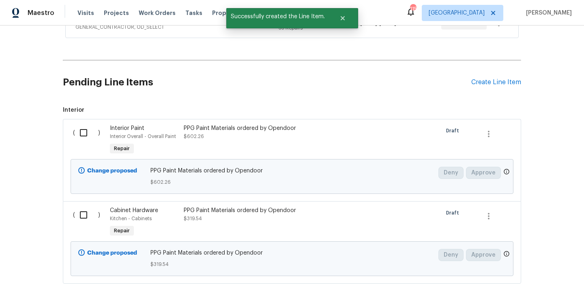
scroll to position [312, 0]
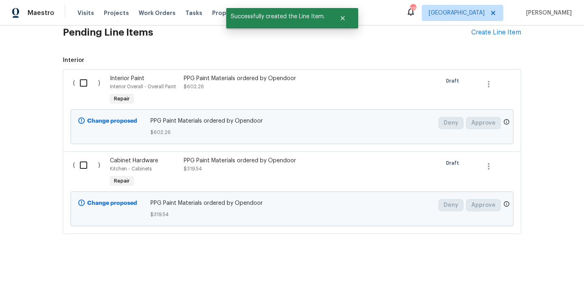
click at [85, 83] on input "checkbox" at bounding box center [86, 83] width 23 height 17
checkbox input "true"
click at [85, 161] on input "checkbox" at bounding box center [86, 165] width 23 height 17
checkbox input "true"
click at [529, 271] on span "Create Work Order" at bounding box center [537, 269] width 54 height 10
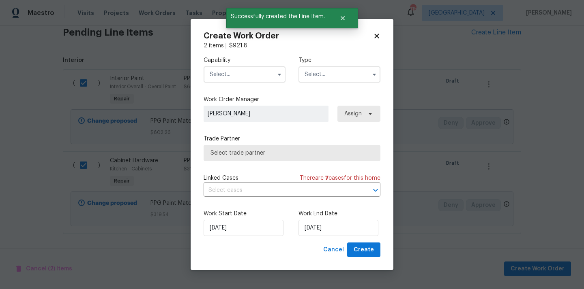
click at [263, 75] on input "text" at bounding box center [244, 74] width 82 height 16
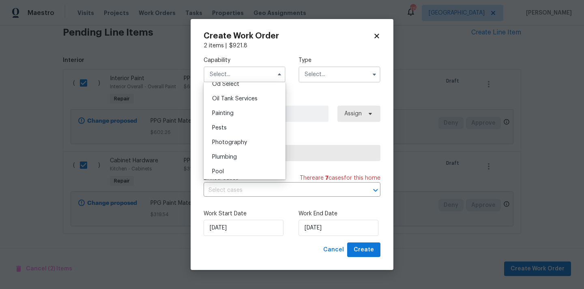
scroll to position [660, 0]
click at [259, 119] on div "Painting" at bounding box center [244, 112] width 78 height 15
type input "Painting"
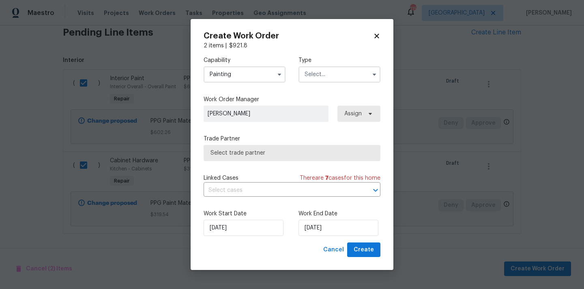
click at [339, 68] on input "text" at bounding box center [339, 74] width 82 height 16
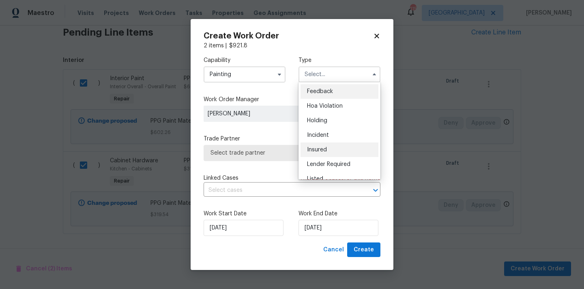
scroll to position [184, 0]
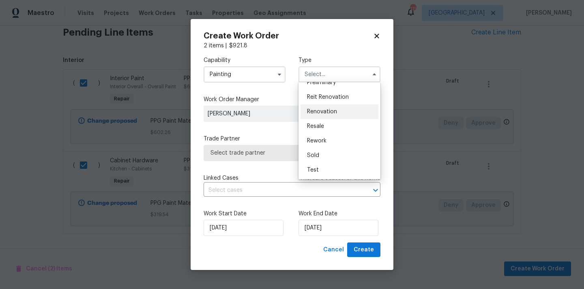
click at [336, 111] on div "Renovation" at bounding box center [339, 112] width 78 height 15
type input "Renovation"
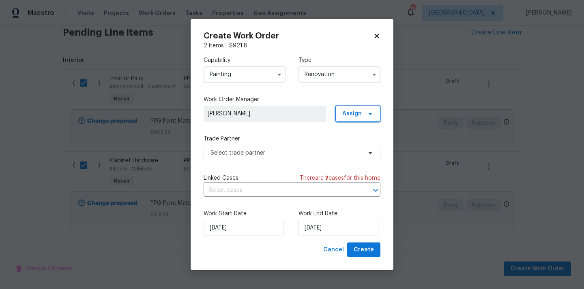
click at [358, 112] on span "Assign" at bounding box center [351, 114] width 19 height 8
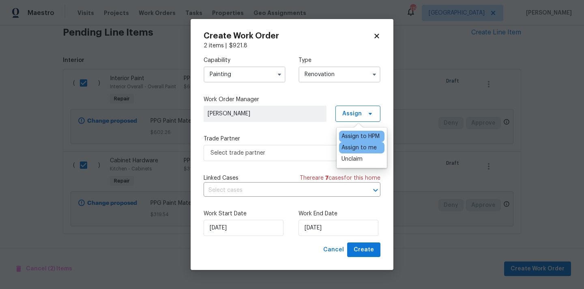
click at [353, 149] on div "Assign to me" at bounding box center [358, 148] width 35 height 8
click at [265, 147] on span "Select trade partner" at bounding box center [291, 153] width 177 height 16
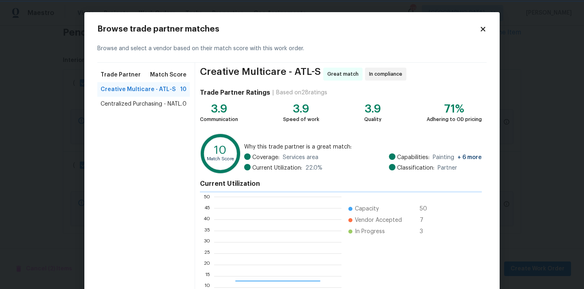
scroll to position [113, 127]
click at [178, 104] on span "Centralized Purchasing - NATL." at bounding box center [141, 104] width 81 height 8
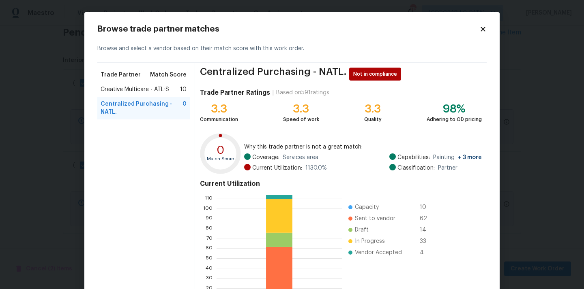
scroll to position [68, 0]
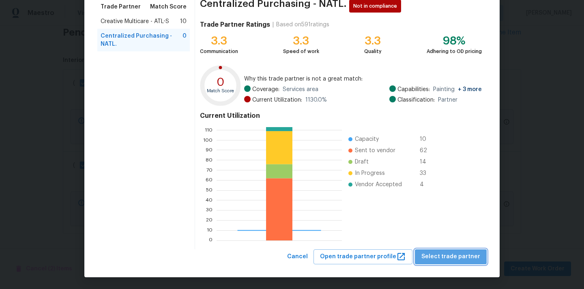
click at [463, 252] on span "Select trade partner" at bounding box center [450, 257] width 59 height 10
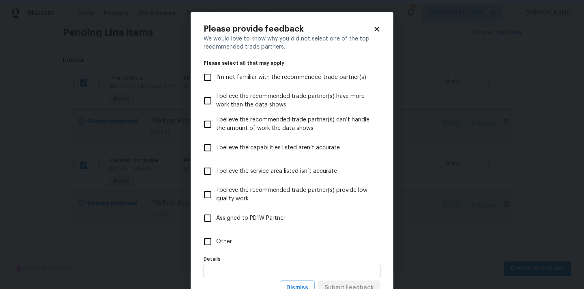
scroll to position [0, 0]
click at [302, 240] on label "Other" at bounding box center [286, 242] width 175 height 24
click at [216, 240] on input "Other" at bounding box center [207, 241] width 17 height 17
checkbox input "true"
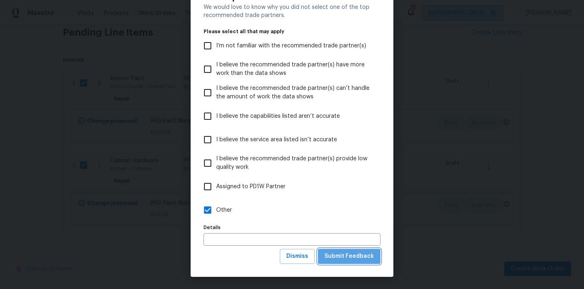
click at [365, 257] on span "Submit Feedback" at bounding box center [348, 257] width 49 height 10
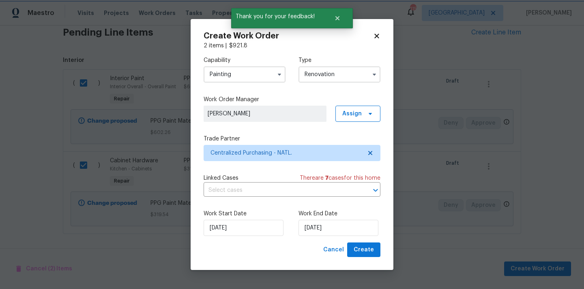
scroll to position [0, 0]
click at [379, 253] on button "Create" at bounding box center [363, 250] width 33 height 15
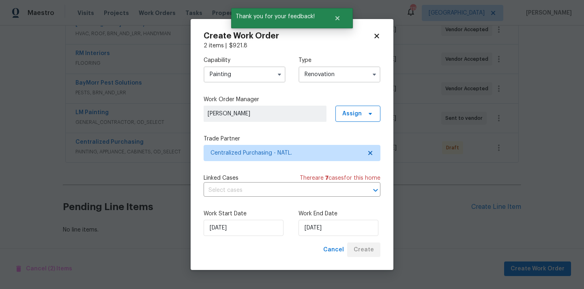
scroll to position [166, 0]
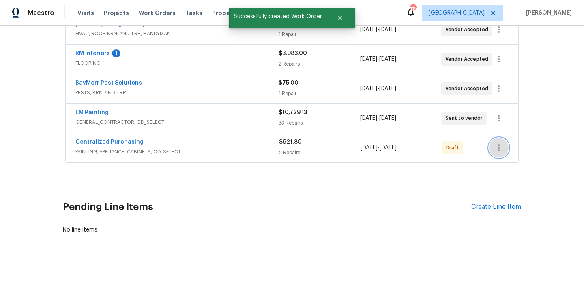
click at [496, 147] on icon "button" at bounding box center [499, 148] width 10 height 10
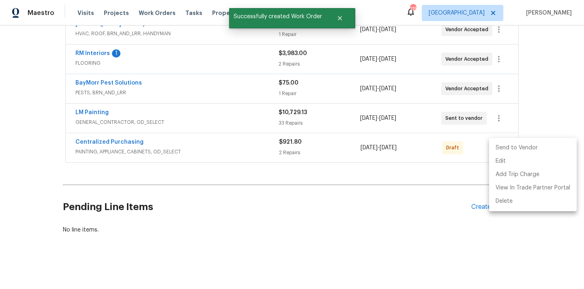
click at [499, 147] on li "Send to Vendor" at bounding box center [533, 147] width 88 height 13
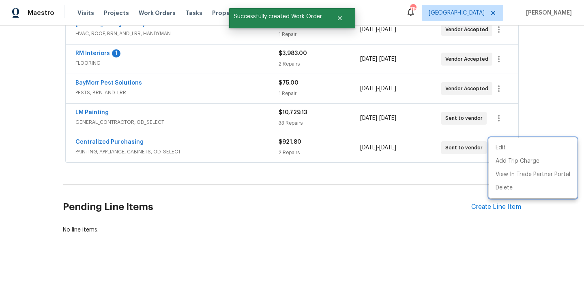
click at [244, 155] on div at bounding box center [292, 144] width 584 height 289
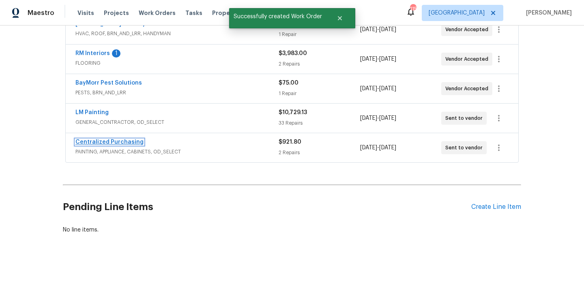
click at [124, 143] on link "Centralized Purchasing" at bounding box center [109, 142] width 68 height 6
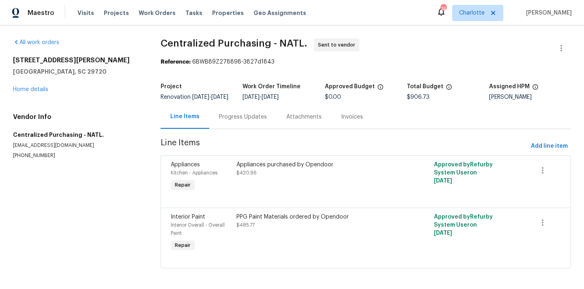
click at [469, 15] on span "Charlotte" at bounding box center [472, 13] width 26 height 8
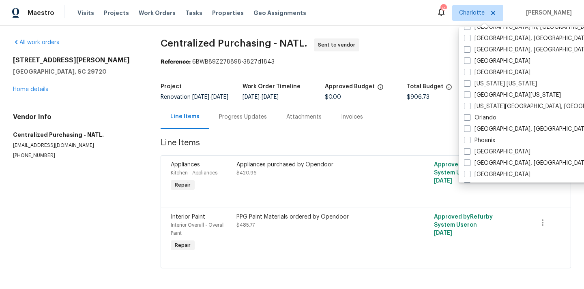
scroll to position [543, 0]
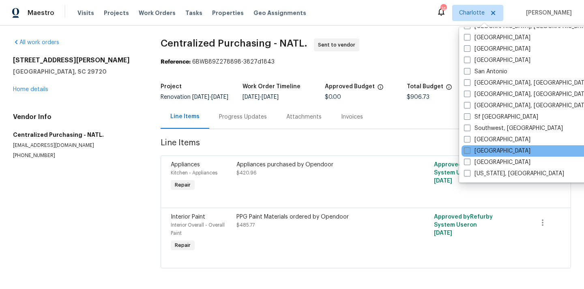
click at [485, 153] on label "[GEOGRAPHIC_DATA]" at bounding box center [497, 151] width 66 height 8
click at [469, 152] on input "[GEOGRAPHIC_DATA]" at bounding box center [466, 149] width 5 height 5
checkbox input "true"
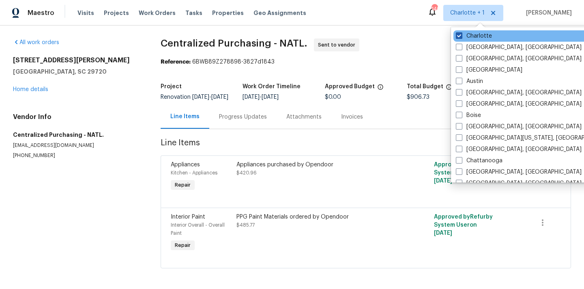
click at [471, 33] on label "Charlotte" at bounding box center [474, 36] width 36 height 8
click at [461, 33] on input "Charlotte" at bounding box center [458, 34] width 5 height 5
checkbox input "false"
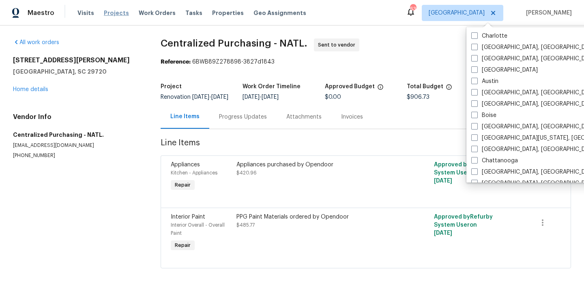
click at [107, 14] on span "Projects" at bounding box center [116, 13] width 25 height 8
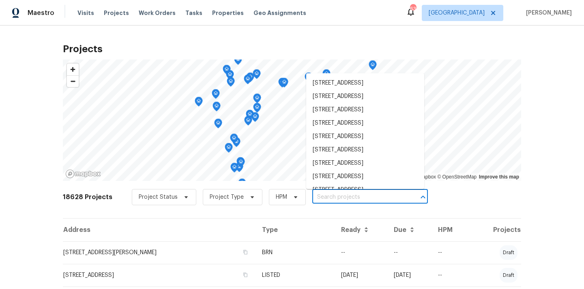
click at [353, 192] on input "text" at bounding box center [358, 197] width 93 height 13
paste input "[STREET_ADDRESS][PERSON_NAME]"
type input "[STREET_ADDRESS][PERSON_NAME]"
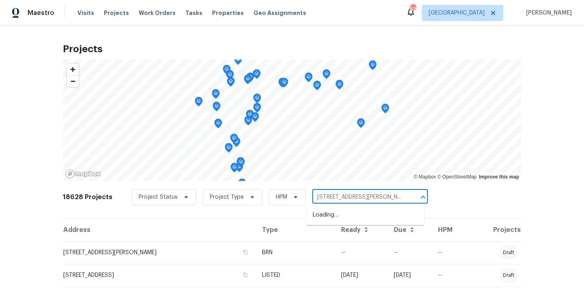
scroll to position [0, 20]
click at [346, 222] on li "[STREET_ADDRESS][PERSON_NAME]" at bounding box center [365, 215] width 118 height 13
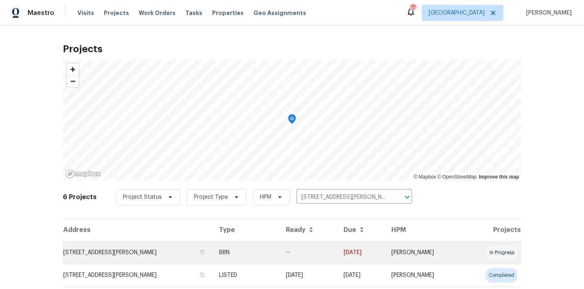
click at [173, 256] on td "[STREET_ADDRESS][PERSON_NAME]" at bounding box center [138, 253] width 150 height 23
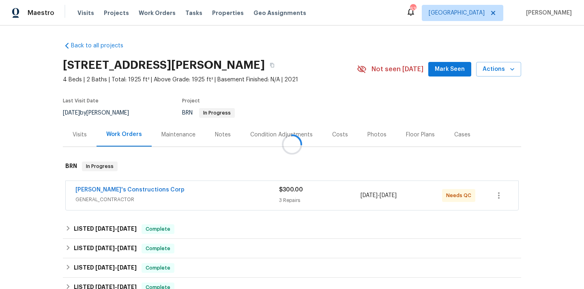
click at [259, 65] on div at bounding box center [292, 144] width 584 height 289
click at [259, 65] on h2 "[STREET_ADDRESS][PERSON_NAME]" at bounding box center [164, 65] width 202 height 8
copy h2 "33881"
click at [78, 136] on div "Visits" at bounding box center [80, 135] width 14 height 8
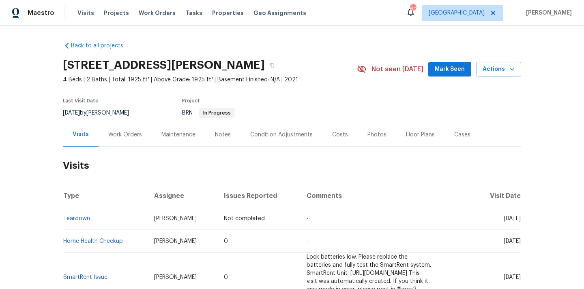
click at [131, 137] on div "Work Orders" at bounding box center [125, 135] width 34 height 8
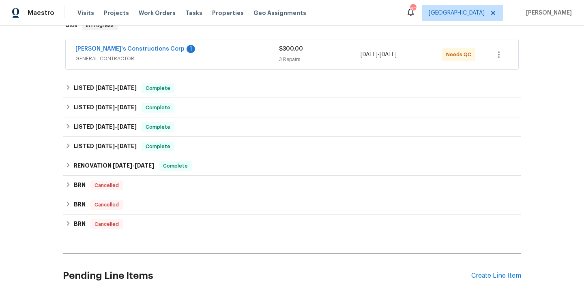
scroll to position [200, 0]
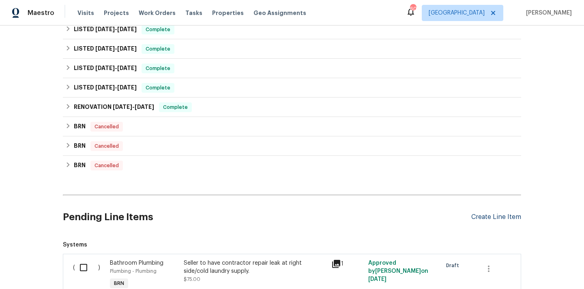
click at [487, 214] on div "Create Line Item" at bounding box center [496, 218] width 50 height 8
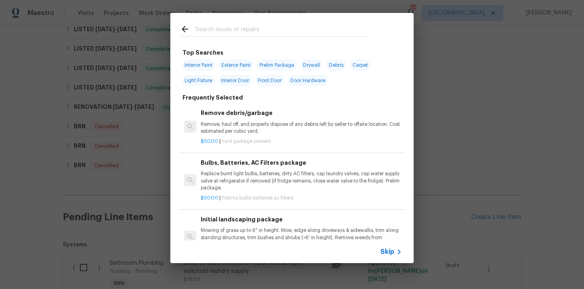
click at [255, 33] on input "text" at bounding box center [281, 30] width 172 height 12
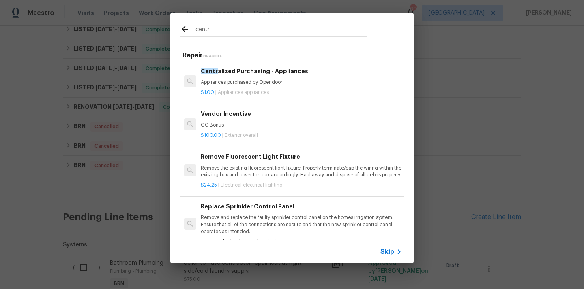
type input "centr"
click at [258, 79] on div "Centr alized Purchasing - Appliances Appliances purchased by Opendoor" at bounding box center [301, 76] width 201 height 19
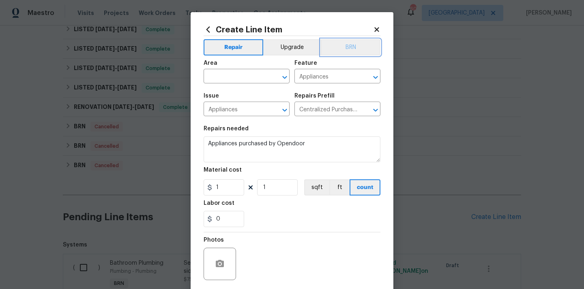
click at [347, 47] on button "BRN" at bounding box center [351, 47] width 60 height 16
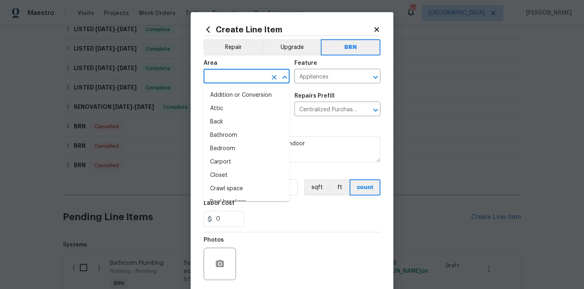
click at [231, 83] on input "text" at bounding box center [234, 77] width 63 height 13
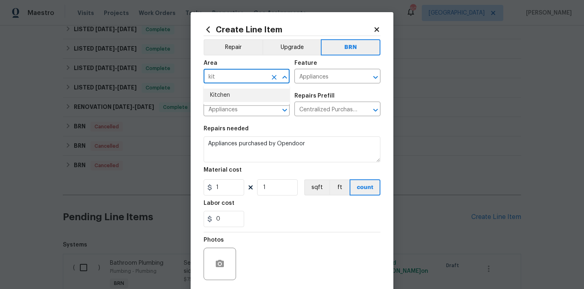
click at [235, 91] on li "Kitchen" at bounding box center [246, 95] width 86 height 13
type input "Kitchen"
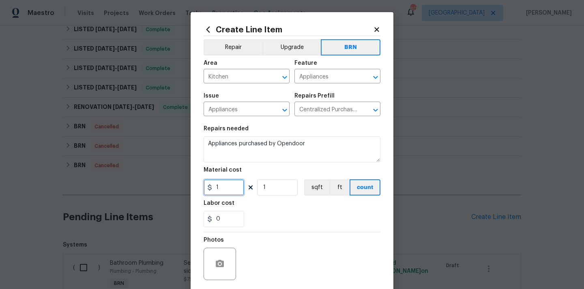
drag, startPoint x: 225, startPoint y: 184, endPoint x: 180, endPoint y: 184, distance: 45.0
click at [180, 184] on div "Create Line Item Repair Upgrade BRN Area Kitchen ​ Feature Appliances ​ Issue A…" at bounding box center [292, 144] width 584 height 289
paste input "417.03"
type input "1417.03"
click at [242, 204] on div "Labor cost" at bounding box center [291, 206] width 177 height 11
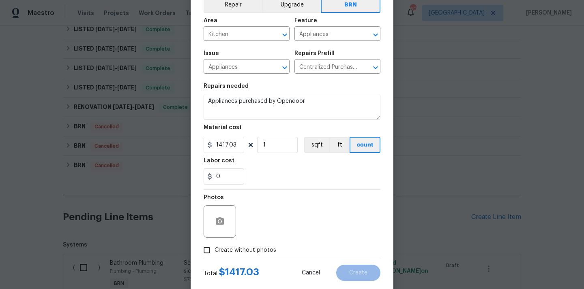
scroll to position [60, 0]
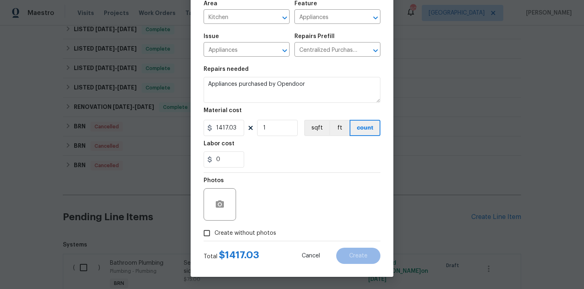
click at [240, 232] on span "Create without photos" at bounding box center [245, 233] width 62 height 9
click at [214, 232] on input "Create without photos" at bounding box center [206, 233] width 15 height 15
checkbox input "true"
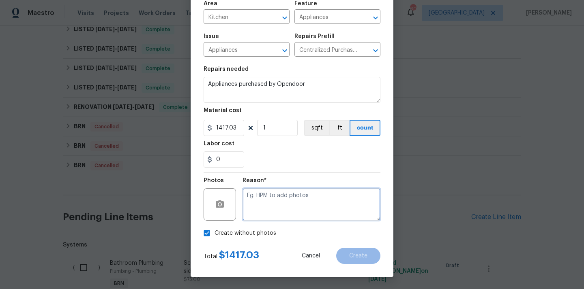
click at [260, 205] on textarea at bounding box center [311, 204] width 138 height 32
type textarea "N/A"
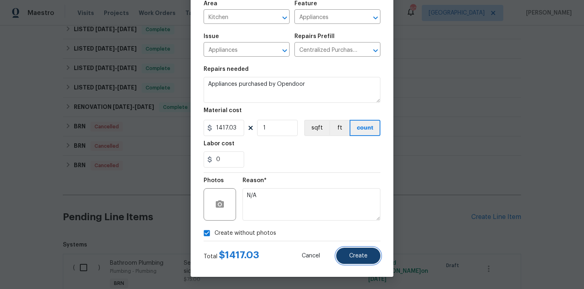
click at [346, 251] on button "Create" at bounding box center [358, 256] width 44 height 16
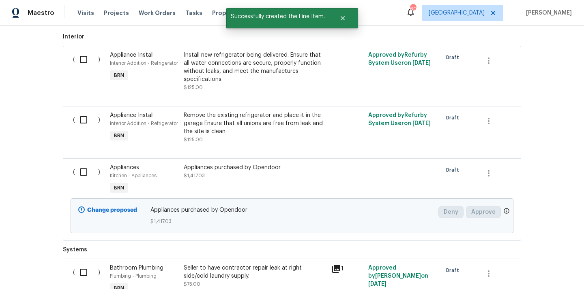
scroll to position [413, 0]
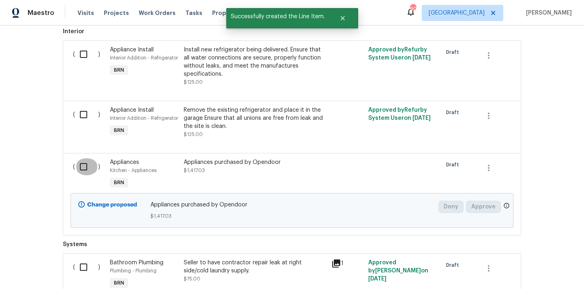
click at [86, 164] on input "checkbox" at bounding box center [86, 166] width 23 height 17
checkbox input "true"
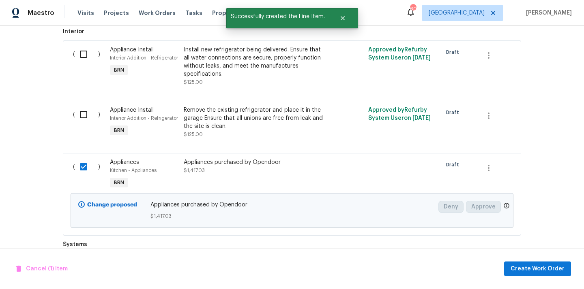
scroll to position [486, 0]
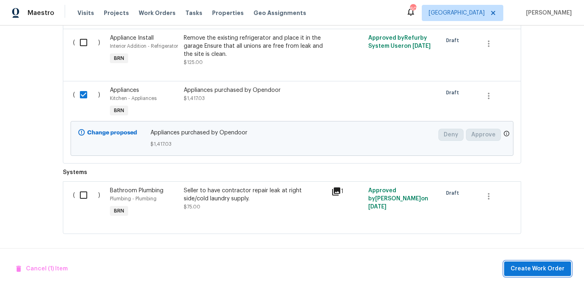
click at [519, 266] on span "Create Work Order" at bounding box center [537, 269] width 54 height 10
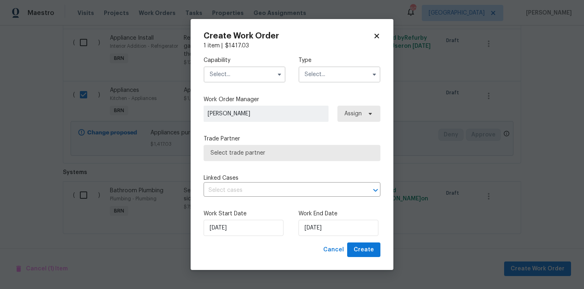
click at [244, 78] on input "text" at bounding box center [244, 74] width 82 height 16
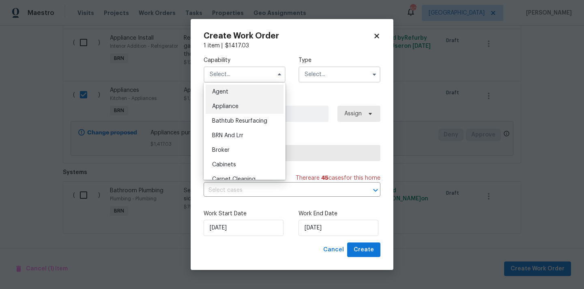
click at [241, 107] on div "Appliance" at bounding box center [244, 106] width 78 height 15
type input "Appliance"
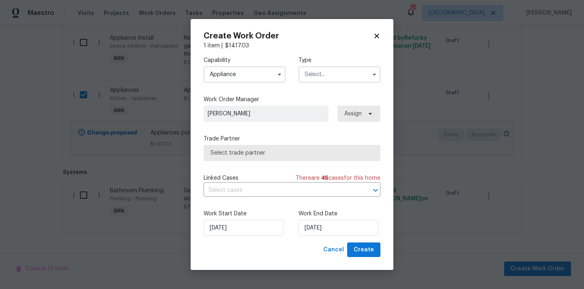
click at [322, 73] on input "text" at bounding box center [339, 74] width 82 height 16
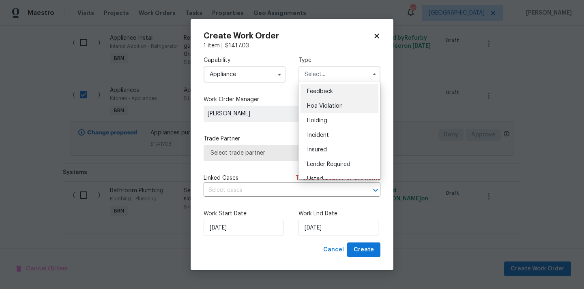
scroll to position [184, 0]
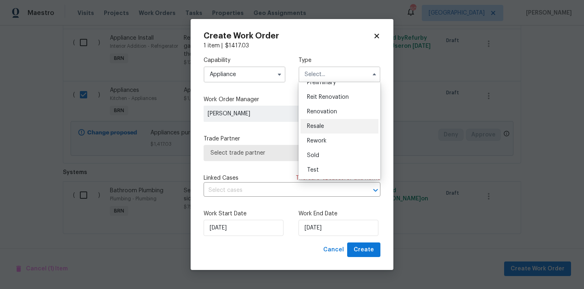
click at [326, 124] on div "Resale" at bounding box center [339, 126] width 78 height 15
type input "Resale"
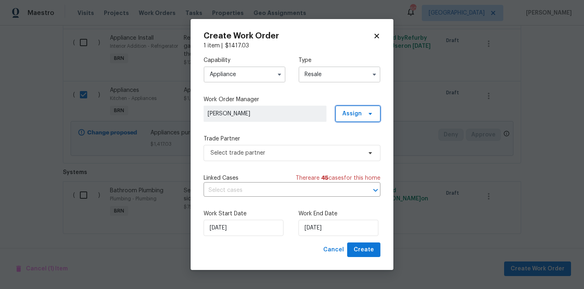
click at [354, 108] on span "Assign" at bounding box center [357, 114] width 45 height 16
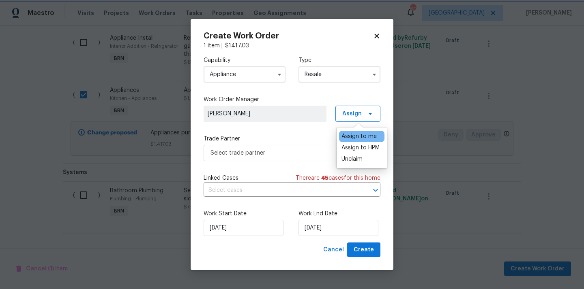
click at [287, 140] on label "Trade Partner" at bounding box center [291, 139] width 177 height 8
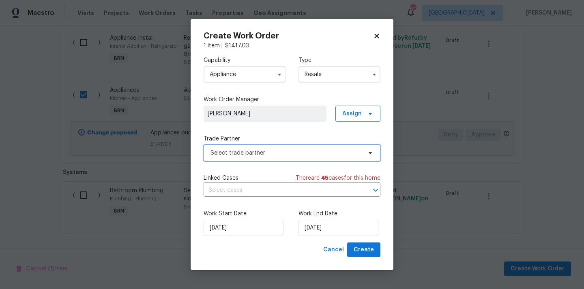
click at [276, 149] on span "Select trade partner" at bounding box center [285, 153] width 151 height 8
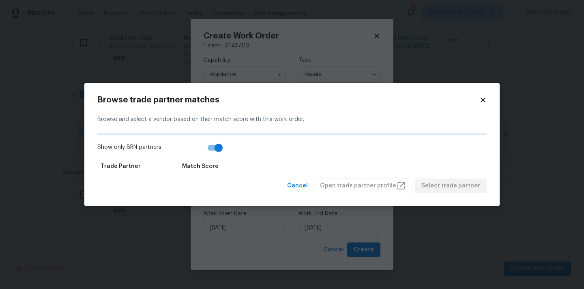
click at [217, 148] on input "Show only BRN partners" at bounding box center [218, 147] width 46 height 15
checkbox input "false"
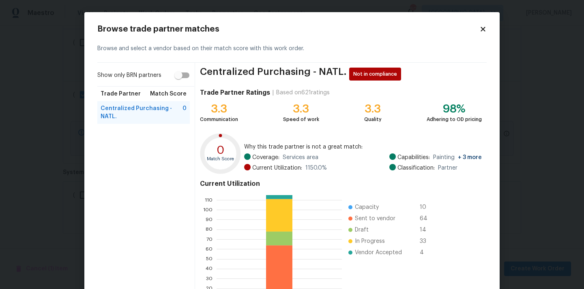
scroll to position [68, 0]
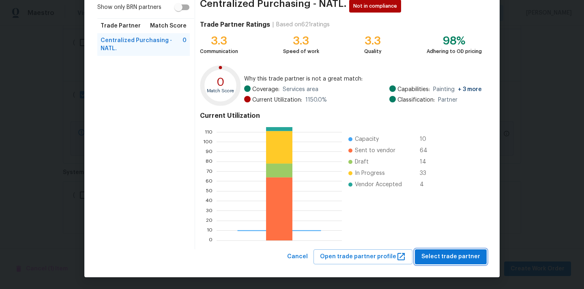
click at [456, 256] on span "Select trade partner" at bounding box center [450, 257] width 59 height 10
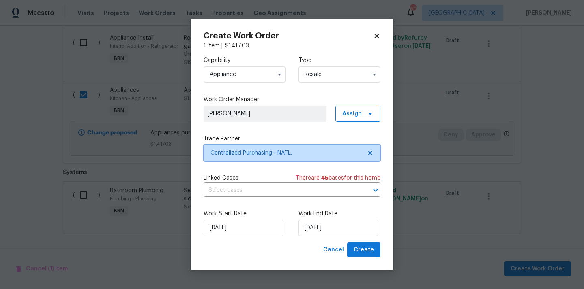
scroll to position [0, 0]
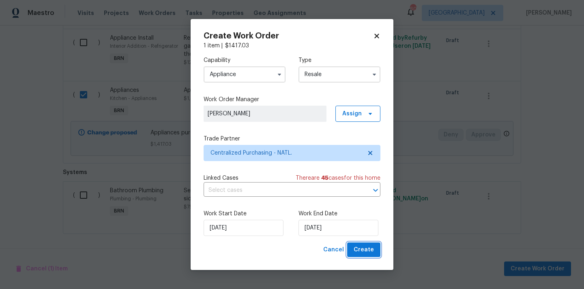
click at [367, 250] on span "Create" at bounding box center [363, 250] width 20 height 10
checkbox input "false"
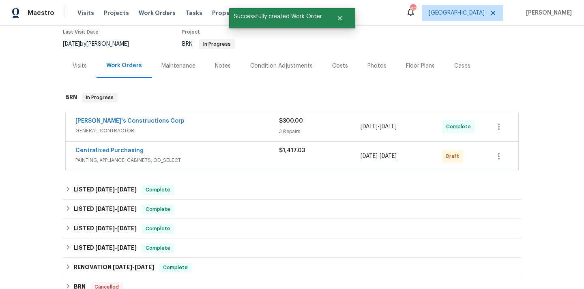
scroll to position [54, 0]
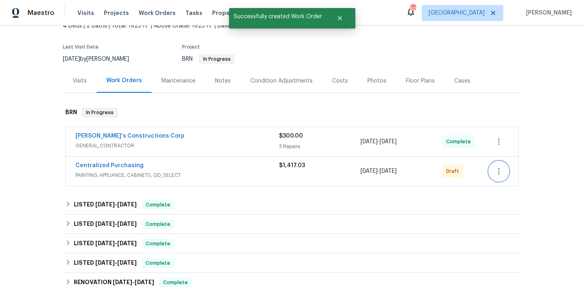
click at [498, 171] on icon "button" at bounding box center [499, 171] width 2 height 6
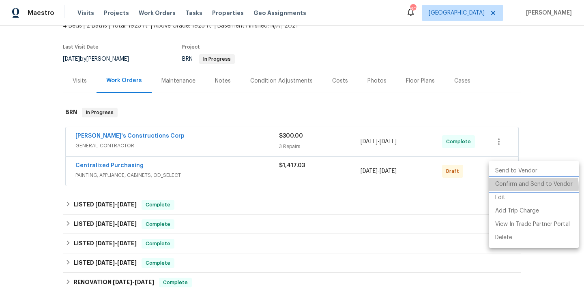
click at [518, 187] on li "Confirm and Send to Vendor" at bounding box center [533, 184] width 90 height 13
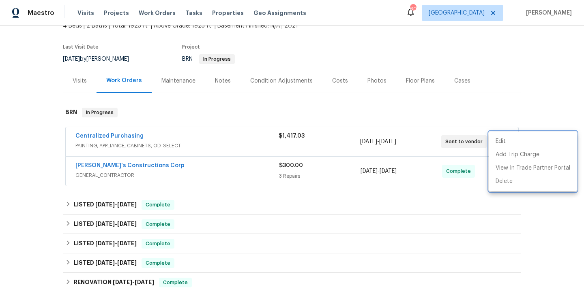
click at [111, 133] on div at bounding box center [292, 144] width 584 height 289
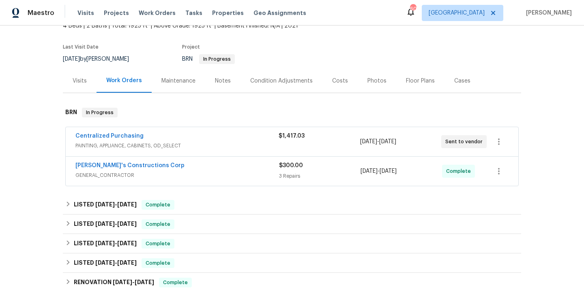
click at [109, 133] on span "Centralized Purchasing" at bounding box center [109, 136] width 68 height 8
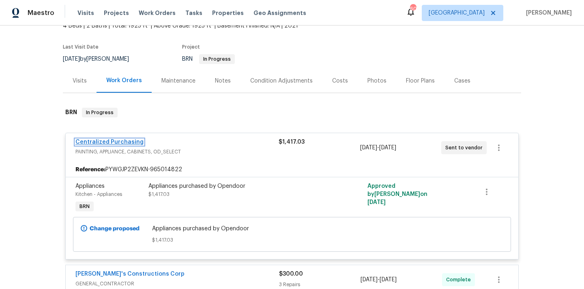
click at [114, 141] on link "Centralized Purchasing" at bounding box center [109, 142] width 68 height 6
